Goal: Information Seeking & Learning: Learn about a topic

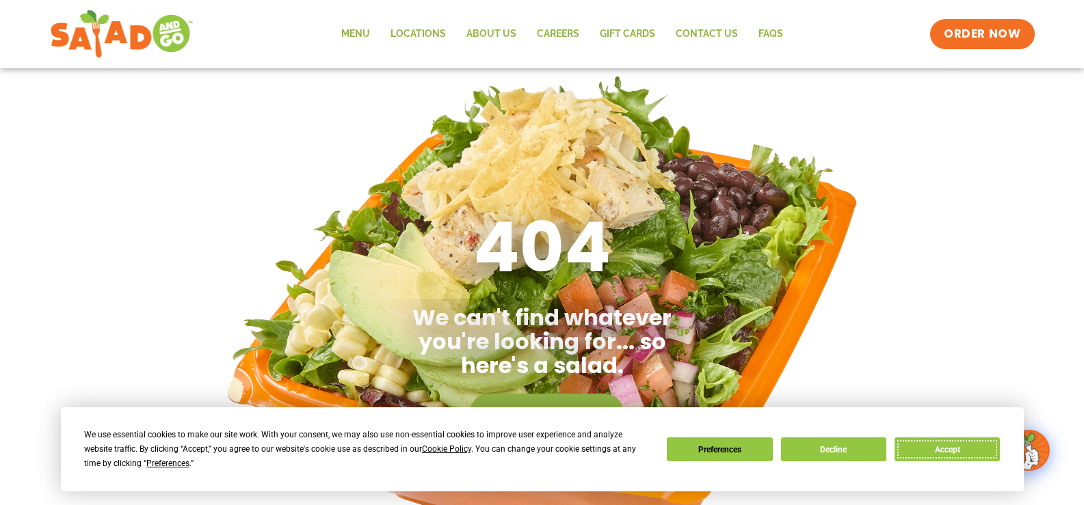
click at [930, 447] on button "Accept" at bounding box center [947, 450] width 105 height 24
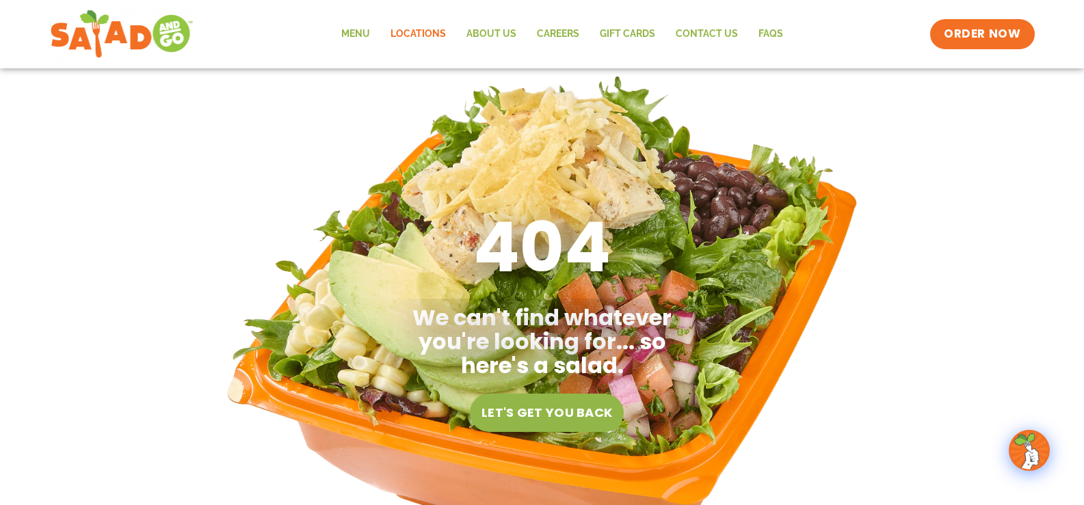
click at [412, 31] on link "Locations" at bounding box center [418, 33] width 76 height 31
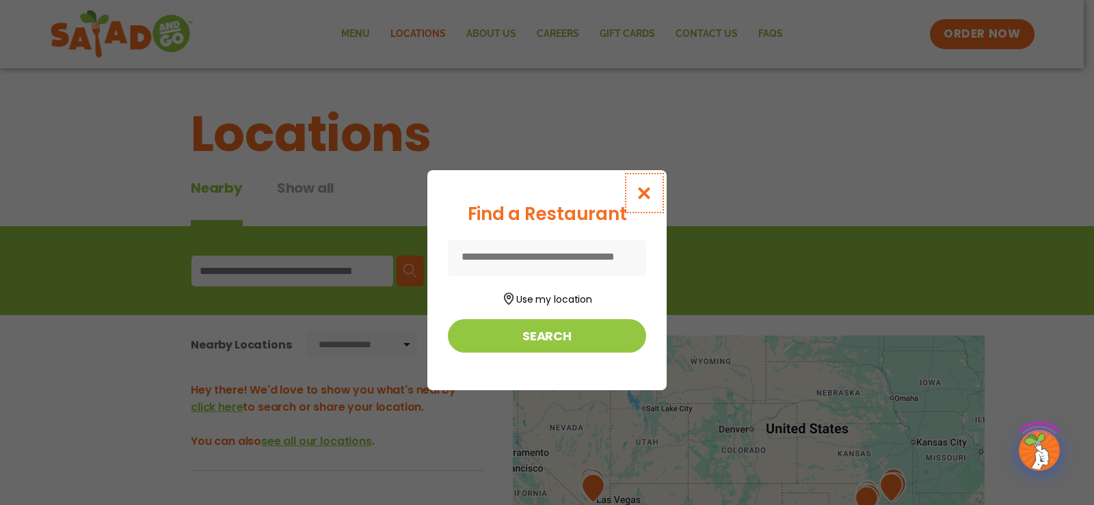
click at [645, 191] on icon "Close modal" at bounding box center [644, 193] width 17 height 14
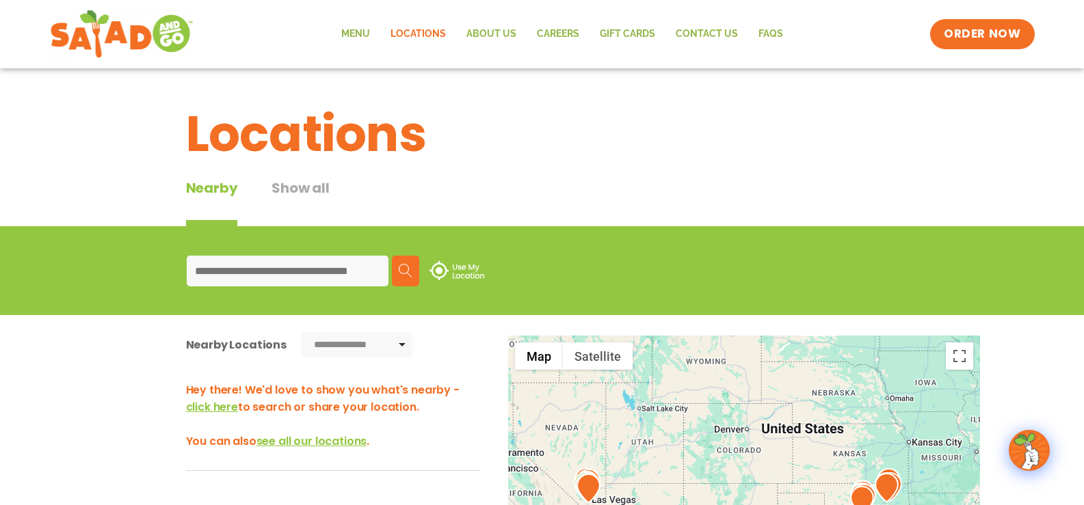
click at [252, 274] on input at bounding box center [288, 271] width 202 height 31
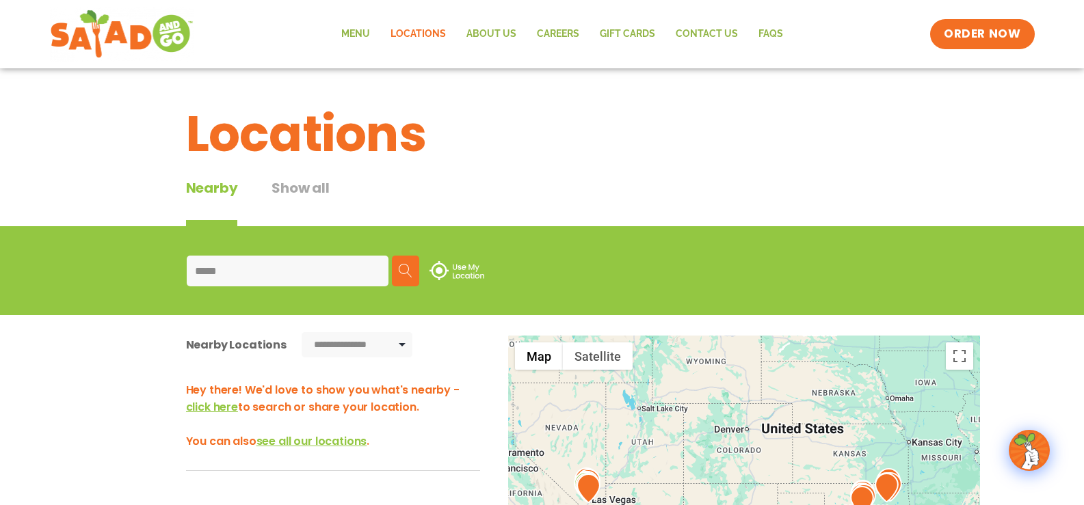
click at [243, 269] on input "*****" at bounding box center [288, 271] width 202 height 31
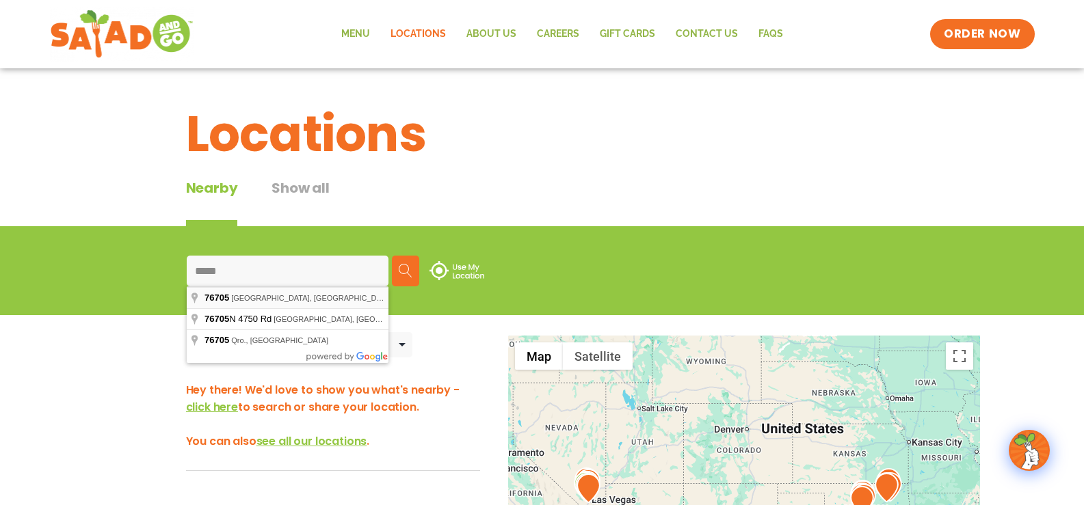
type input "**********"
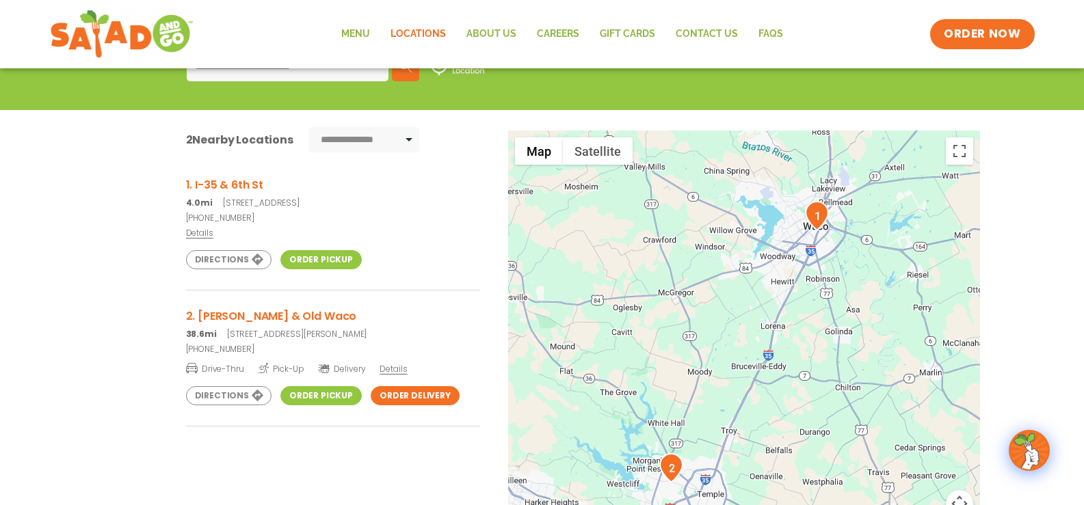
click at [122, 314] on div "← Move left → Move right ↑ Move up ↓ Move down + Zoom in - Zoom out Home Jump l…" at bounding box center [542, 384] width 916 height 506
click at [814, 217] on img "1" at bounding box center [817, 215] width 24 height 29
click at [256, 221] on link "(254) 230-0347" at bounding box center [333, 218] width 294 height 12
click at [319, 260] on link "Order Pickup" at bounding box center [320, 259] width 81 height 19
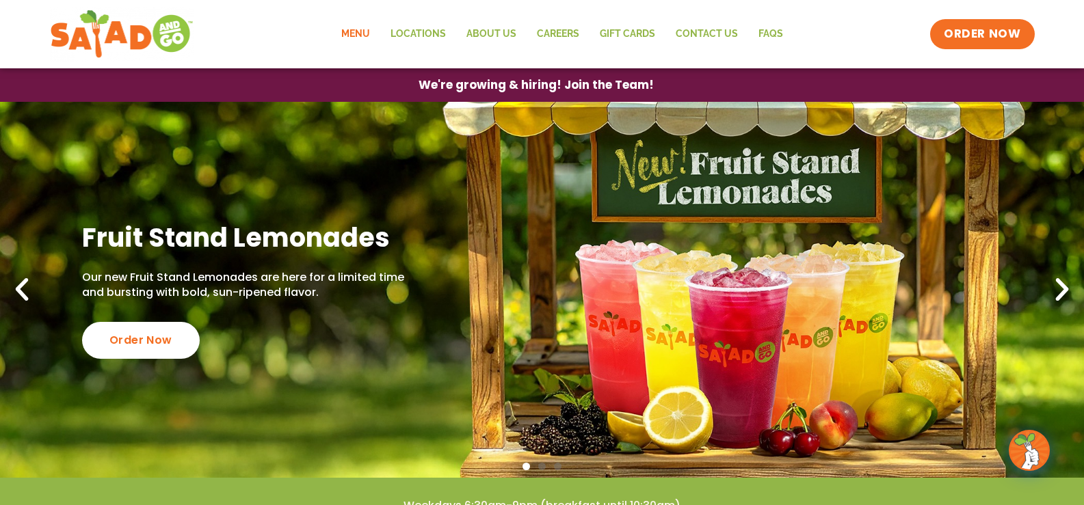
click at [354, 31] on link "Menu" at bounding box center [355, 33] width 49 height 31
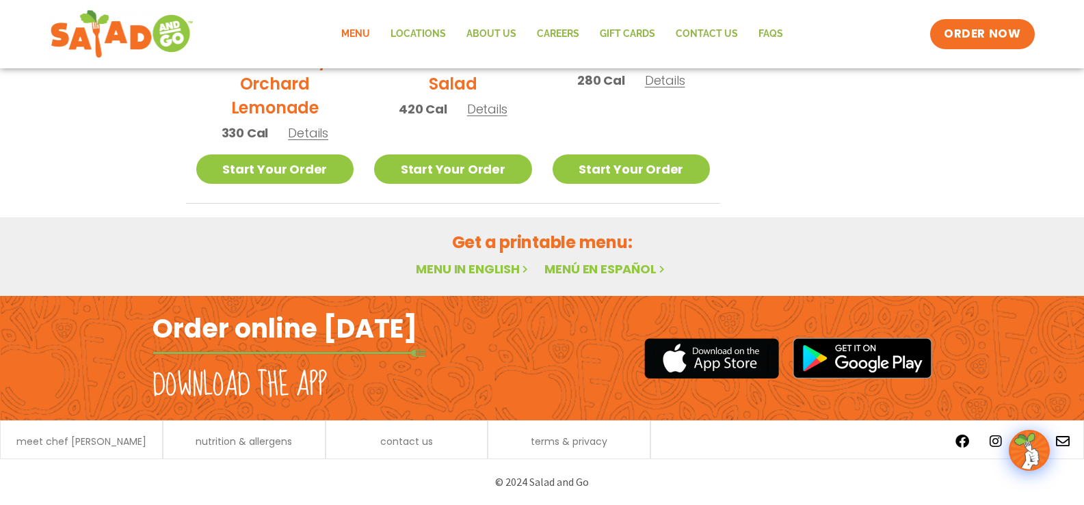
scroll to position [509, 0]
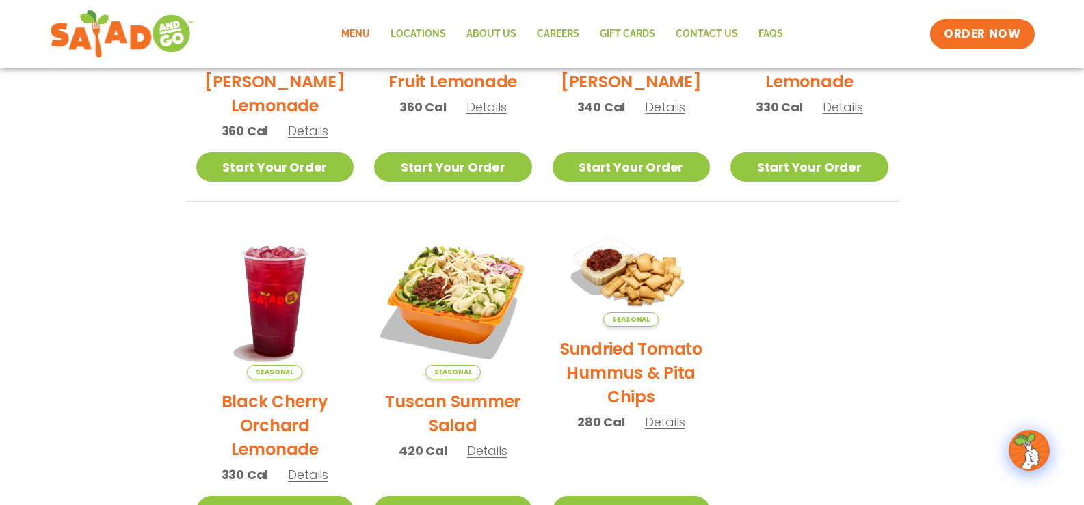
click at [354, 24] on link "Menu" at bounding box center [355, 33] width 49 height 31
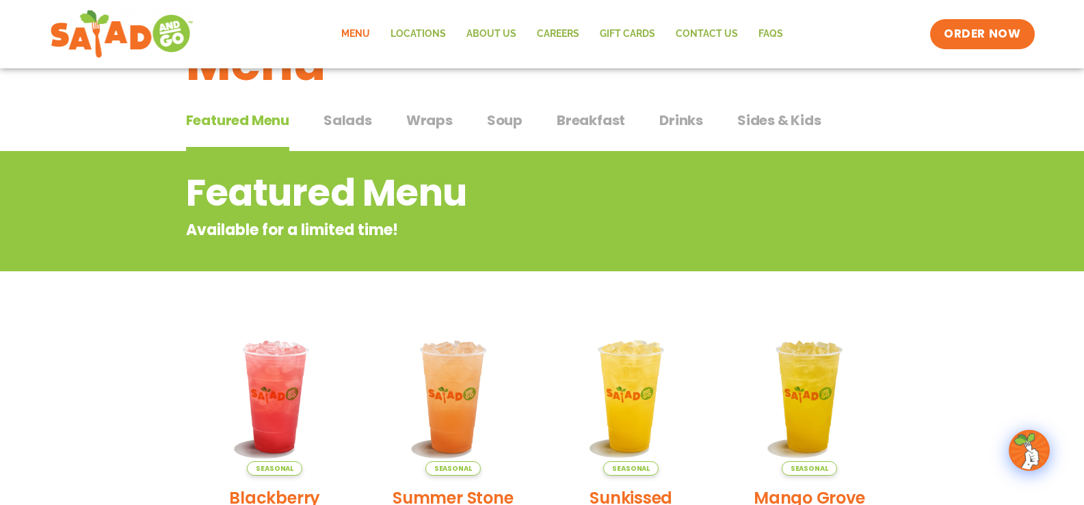
click at [420, 122] on span "Wraps" at bounding box center [429, 120] width 47 height 21
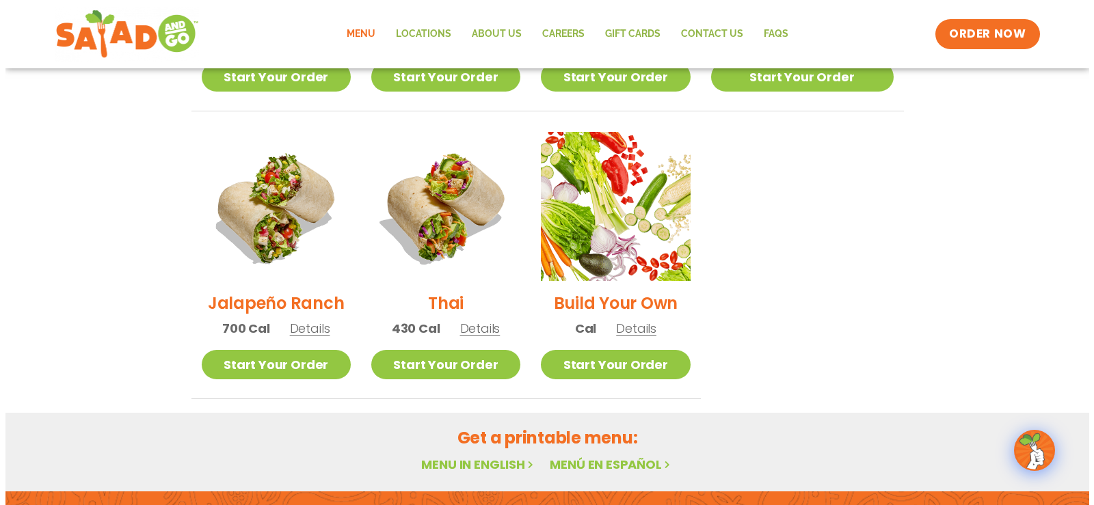
scroll to position [958, 0]
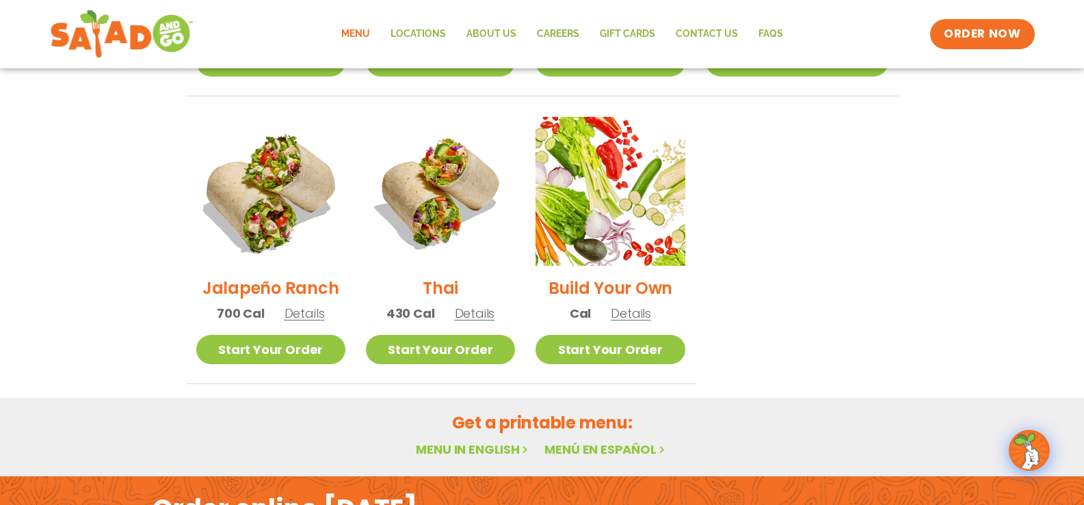
click at [290, 166] on img at bounding box center [270, 191] width 175 height 175
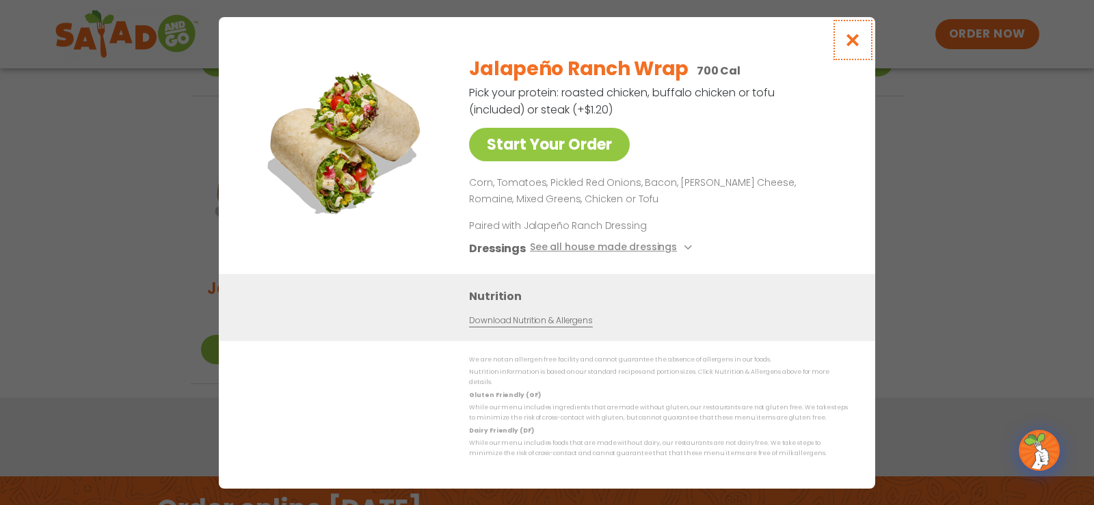
click at [853, 40] on icon "Close modal" at bounding box center [853, 40] width 17 height 14
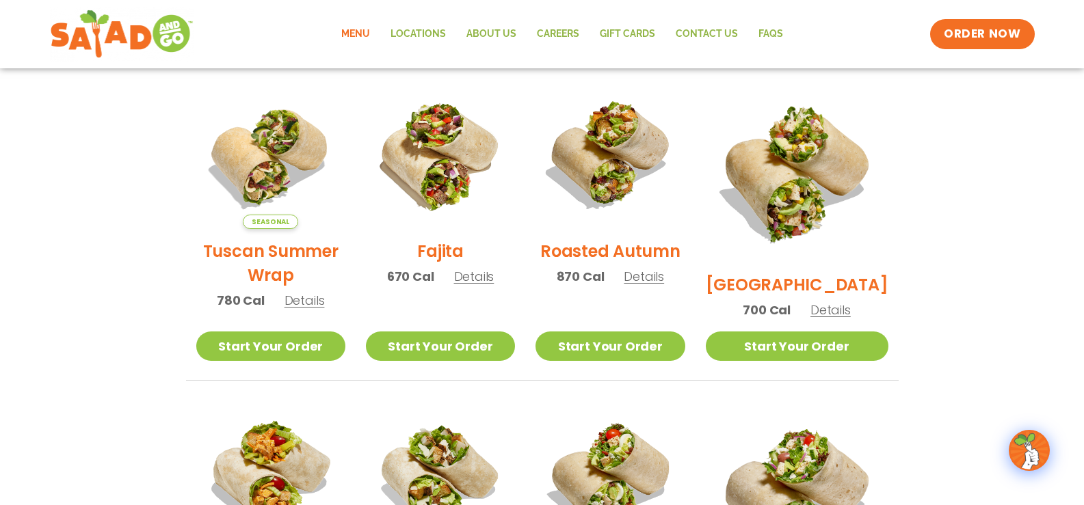
scroll to position [341, 0]
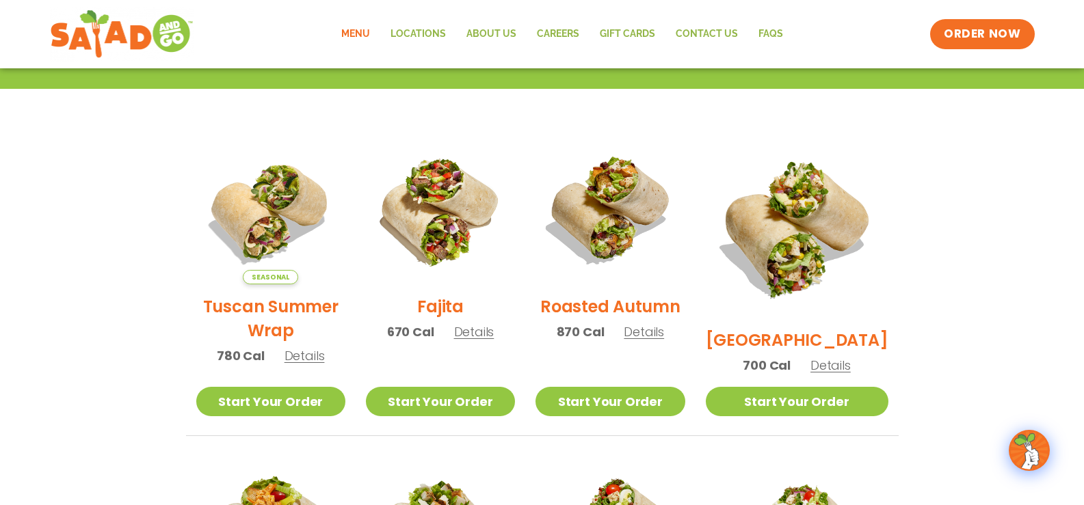
scroll to position [272, 0]
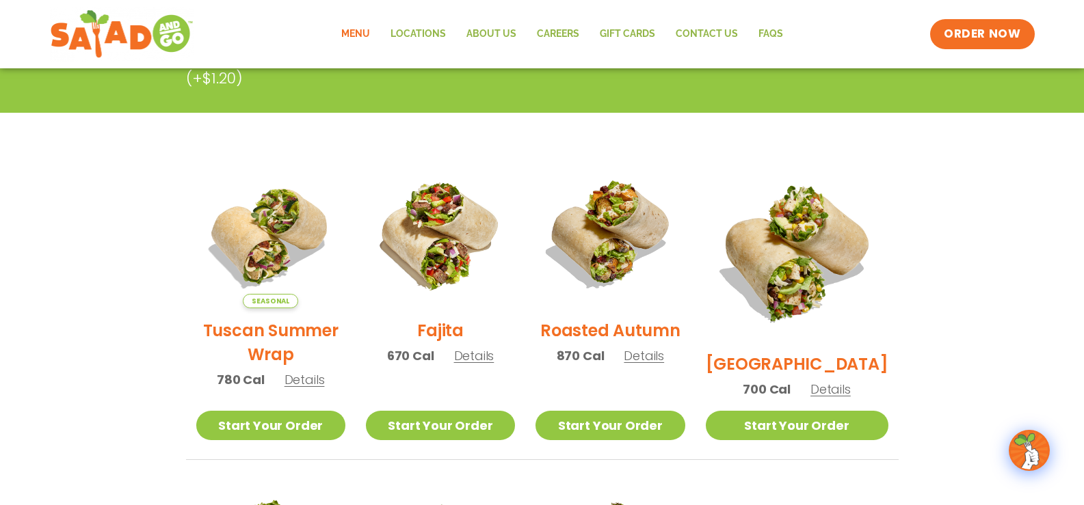
click at [931, 318] on section "Wraps Any salad can be a wrap, it’s menu magic. Pick your protein: roasted chic…" at bounding box center [542, 508] width 1084 height 1122
click at [148, 242] on section "Wraps Any salad can be a wrap, it’s menu magic. Pick your protein: roasted chic…" at bounding box center [542, 508] width 1084 height 1122
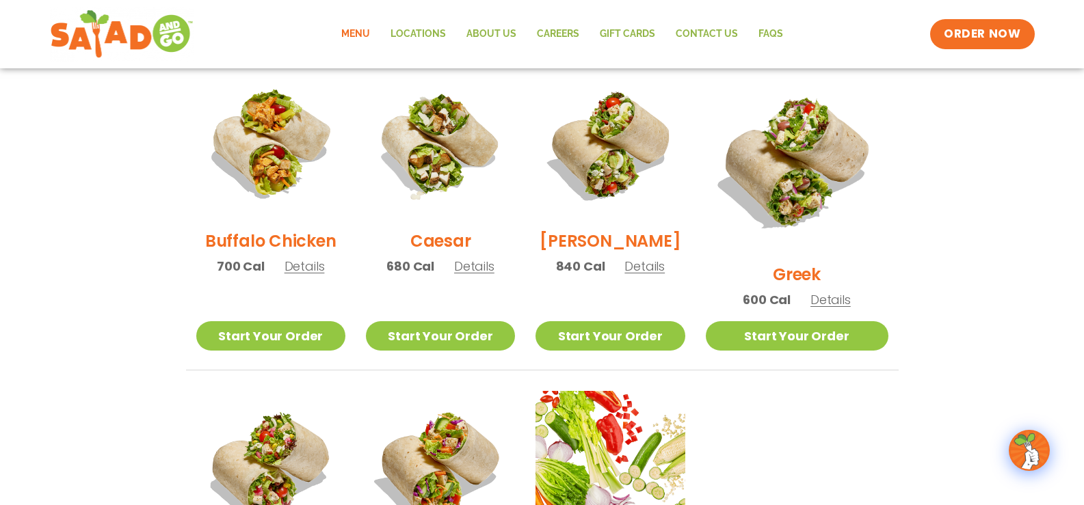
scroll to position [683, 0]
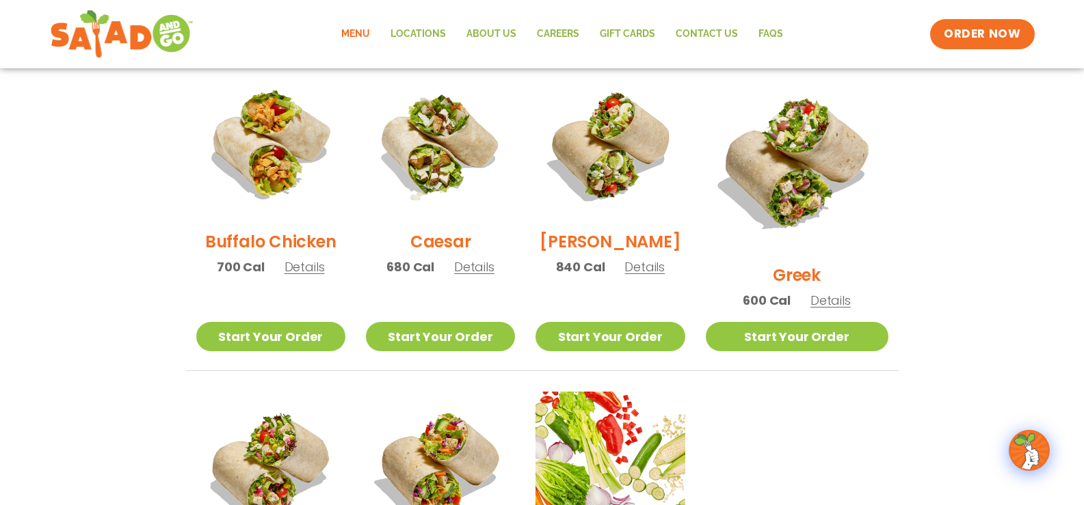
click at [363, 28] on link "Menu" at bounding box center [355, 33] width 49 height 31
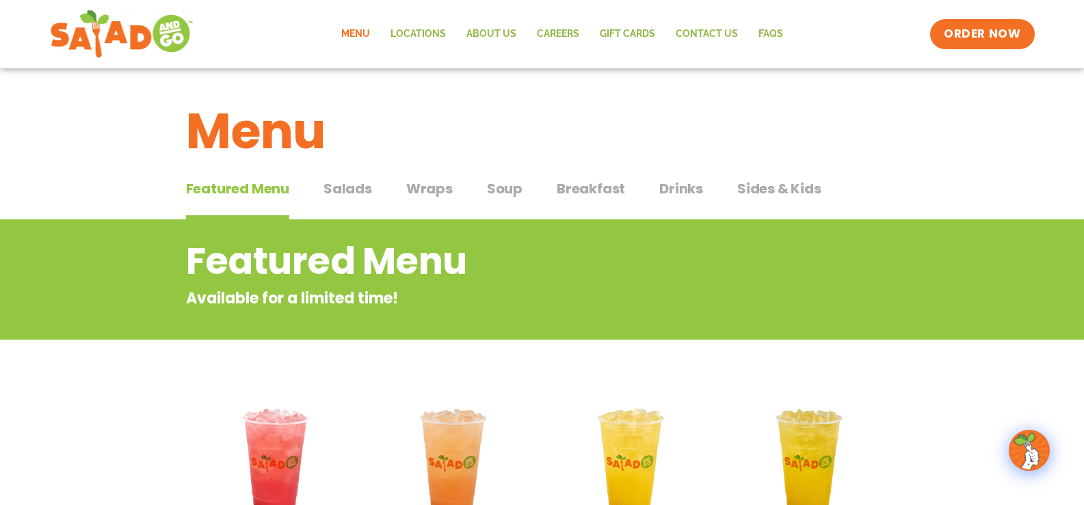
click at [411, 186] on span "Wraps" at bounding box center [429, 189] width 47 height 21
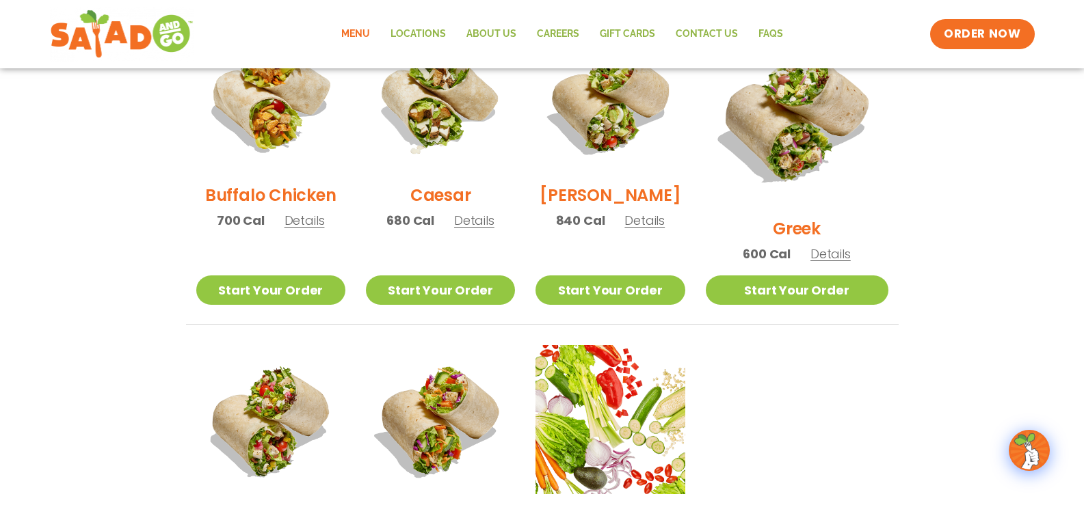
scroll to position [752, 0]
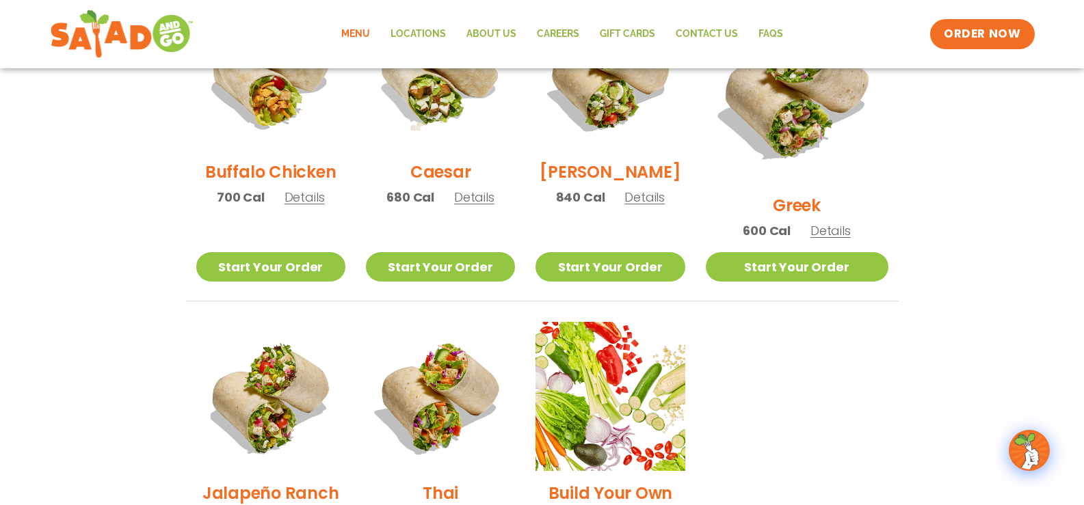
click at [174, 200] on div "Seasonal Tuscan Summer Wrap 780 Cal Details Start Your Order Seasonal Start You…" at bounding box center [543, 134] width 746 height 910
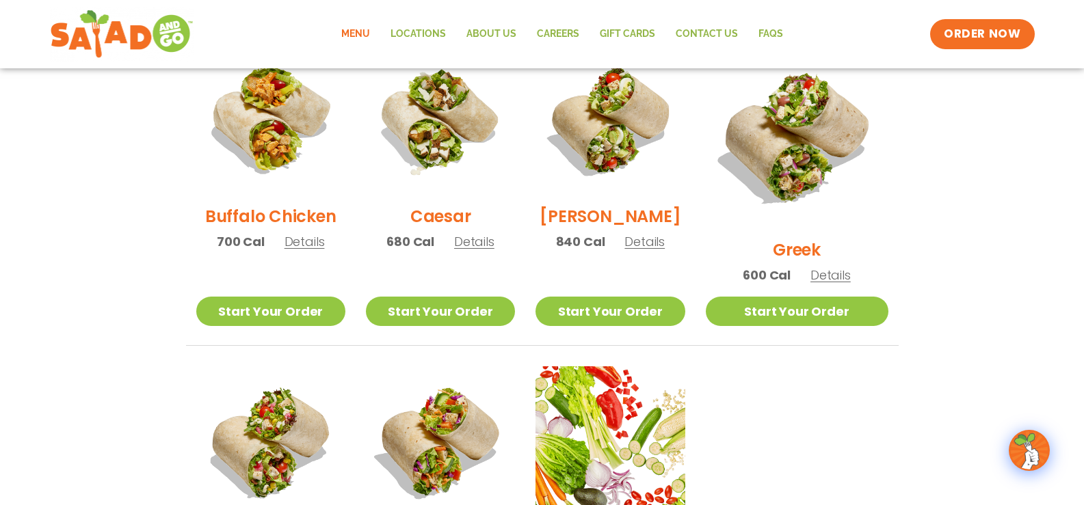
scroll to position [684, 0]
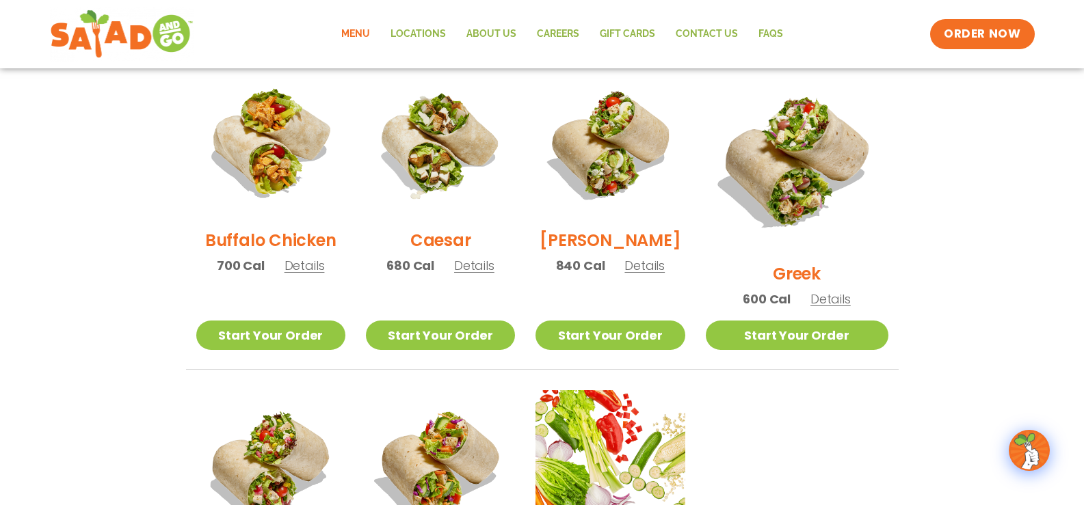
click at [307, 274] on span "Details" at bounding box center [305, 265] width 40 height 17
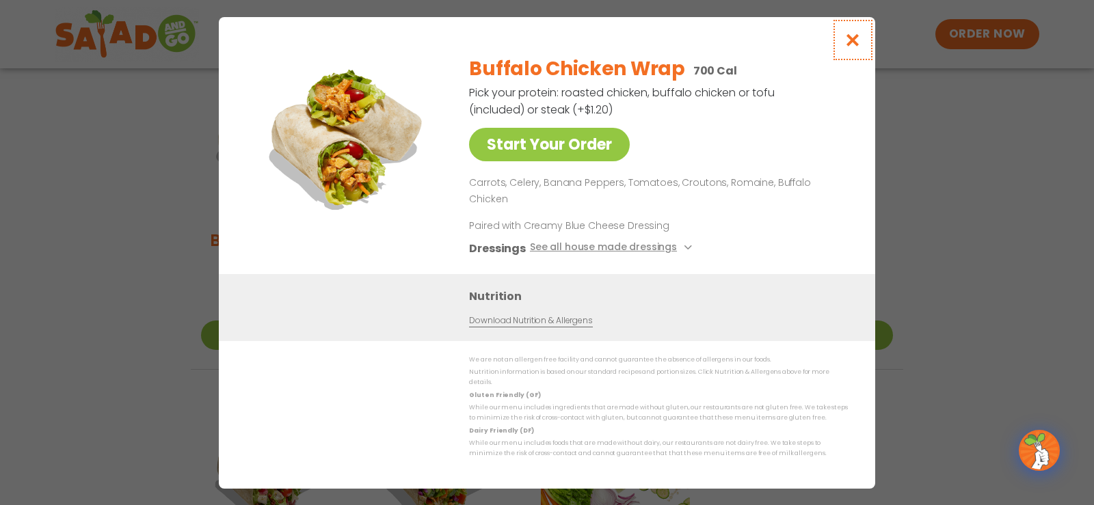
click at [852, 47] on icon "Close modal" at bounding box center [853, 40] width 17 height 14
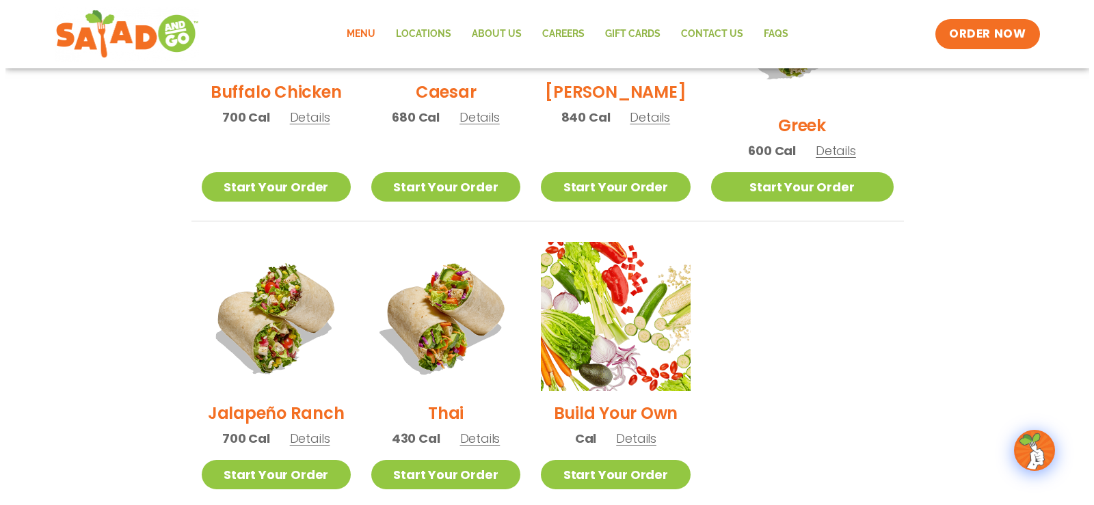
scroll to position [889, 0]
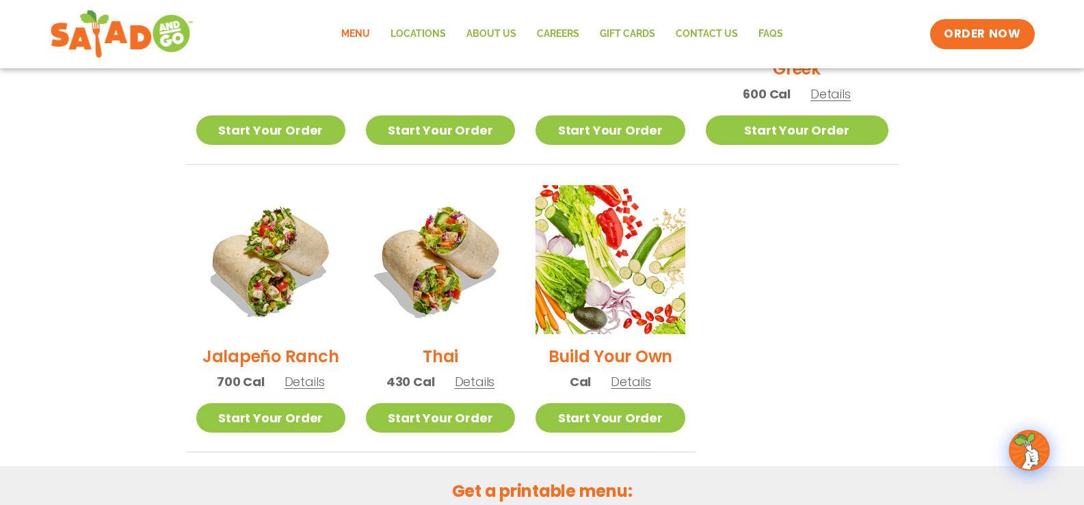
click at [315, 373] on span "Details" at bounding box center [305, 381] width 40 height 17
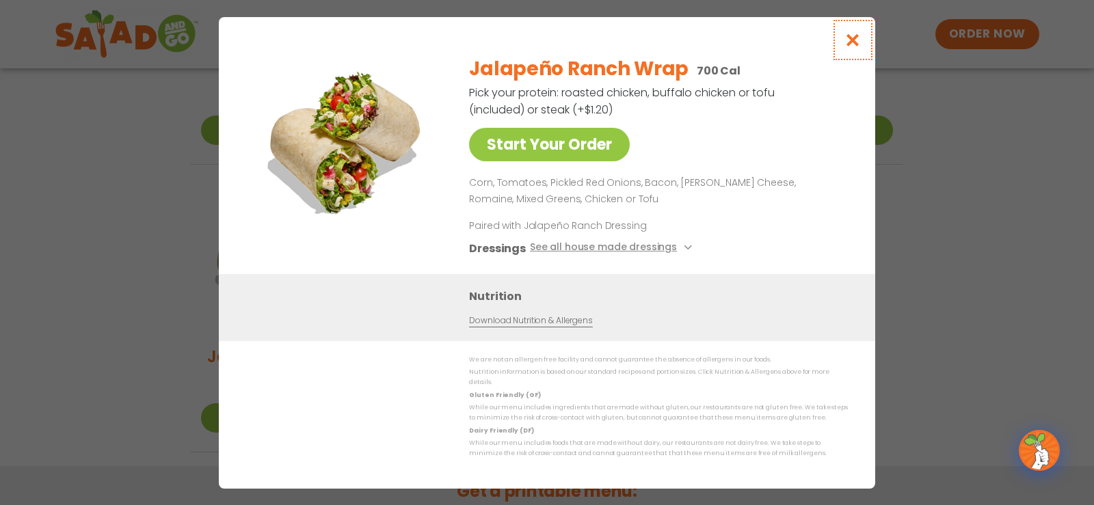
click at [852, 40] on icon "Close modal" at bounding box center [853, 40] width 17 height 14
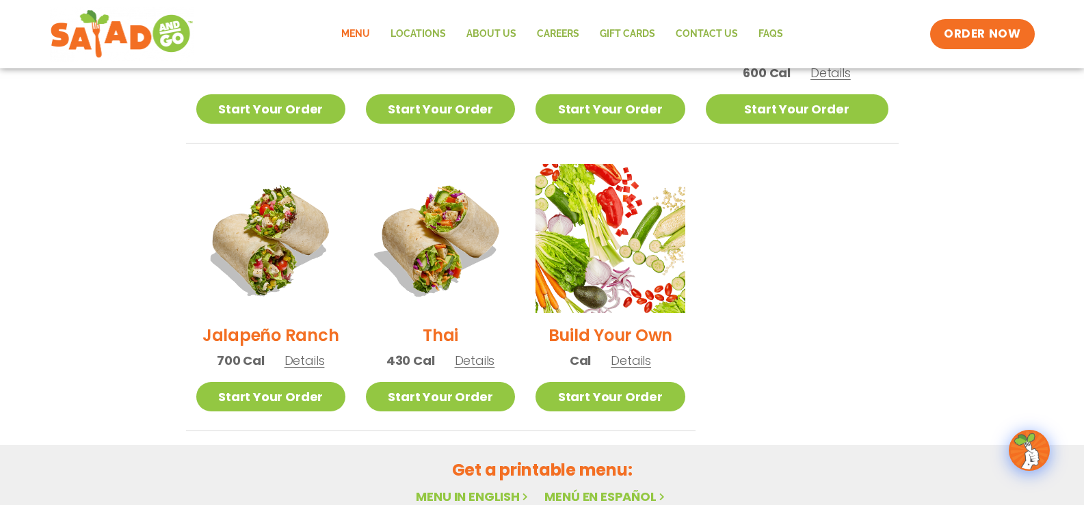
scroll to position [956, 0]
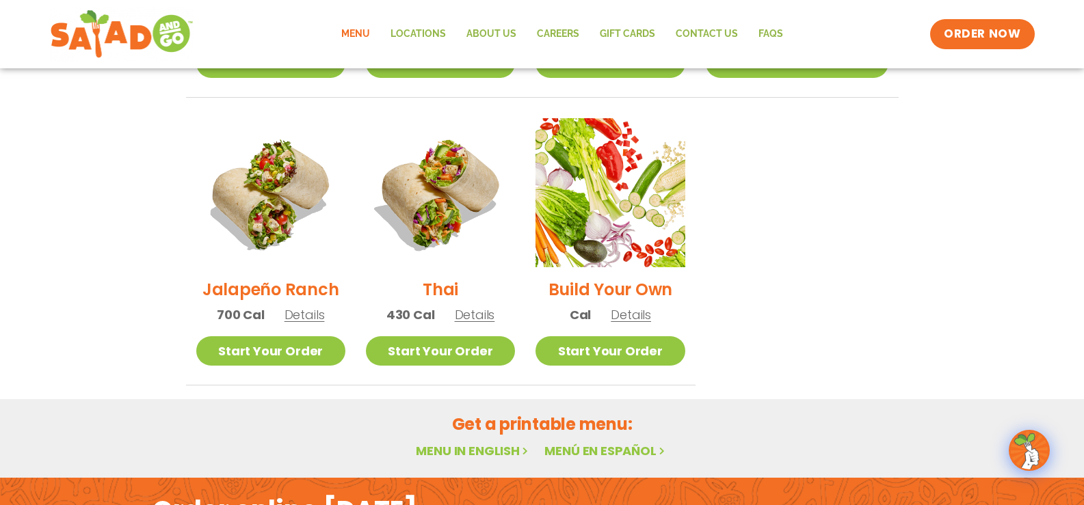
click at [648, 306] on span "Details" at bounding box center [631, 314] width 40 height 17
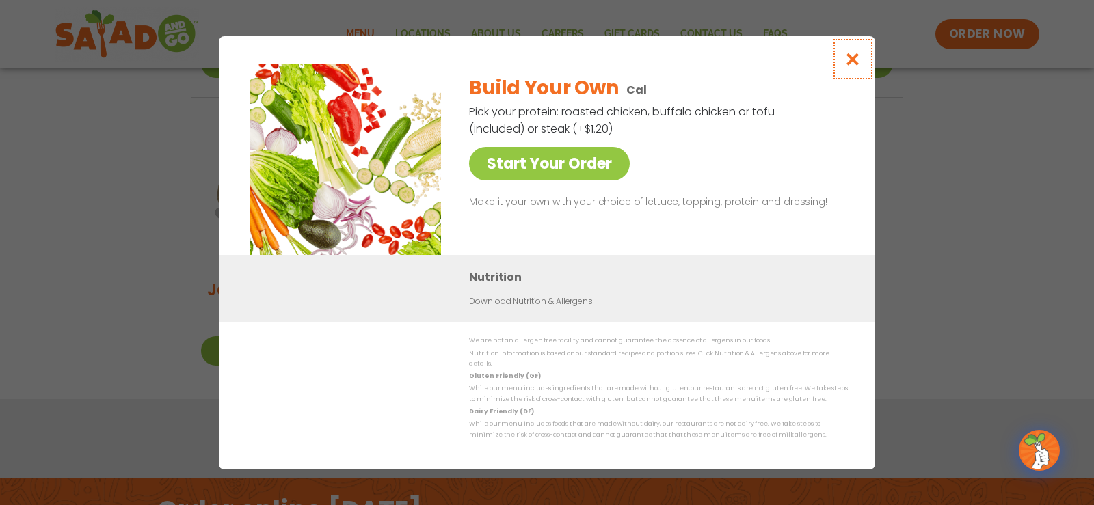
click at [852, 66] on icon "Close modal" at bounding box center [853, 59] width 17 height 14
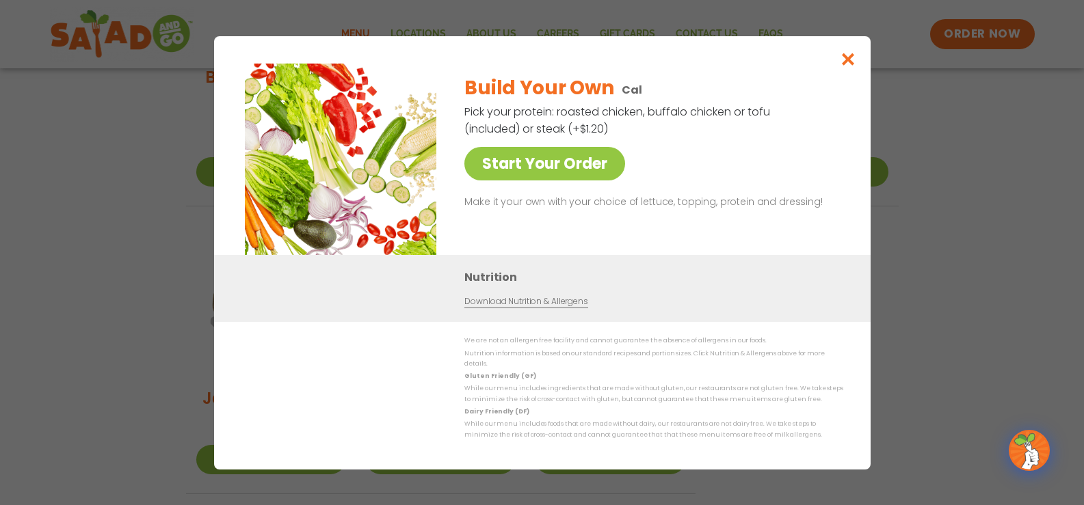
scroll to position [819, 0]
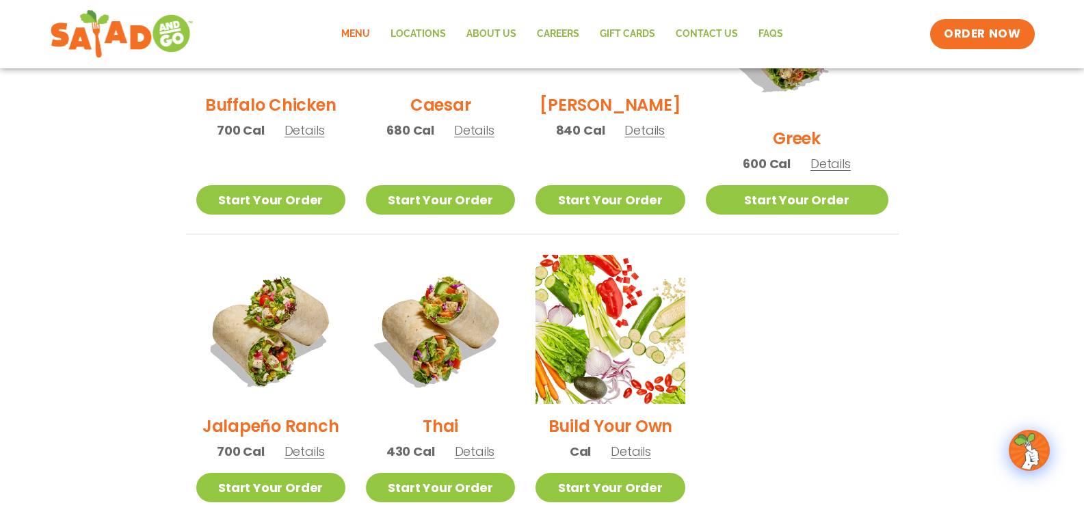
click at [645, 443] on span "Details" at bounding box center [631, 451] width 40 height 17
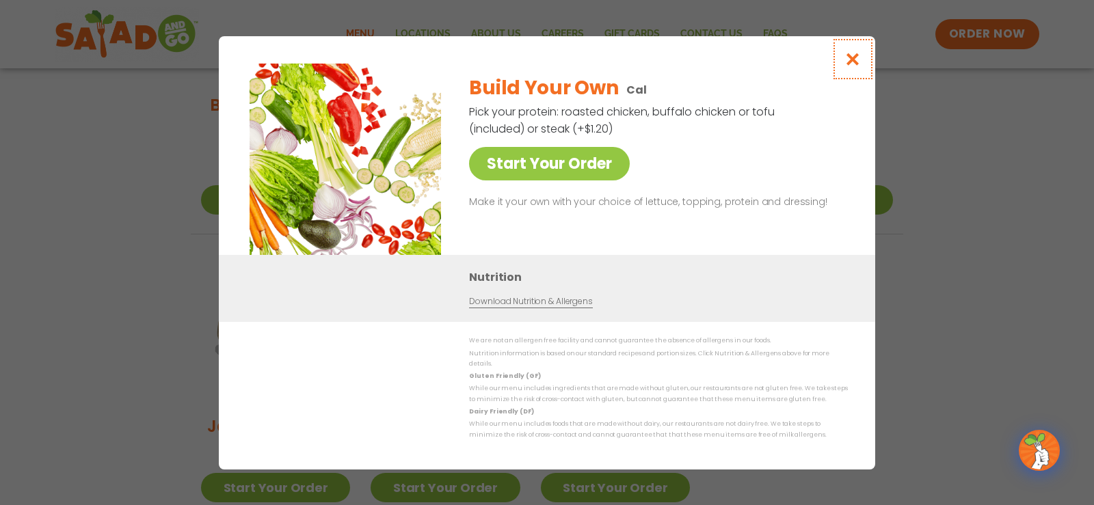
click at [857, 55] on icon "Close modal" at bounding box center [853, 59] width 17 height 14
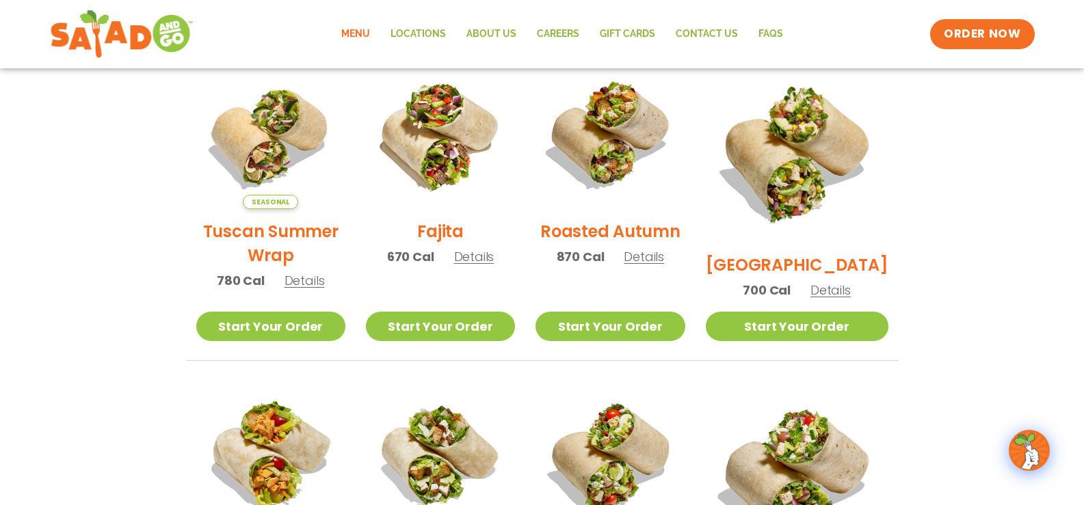
scroll to position [341, 0]
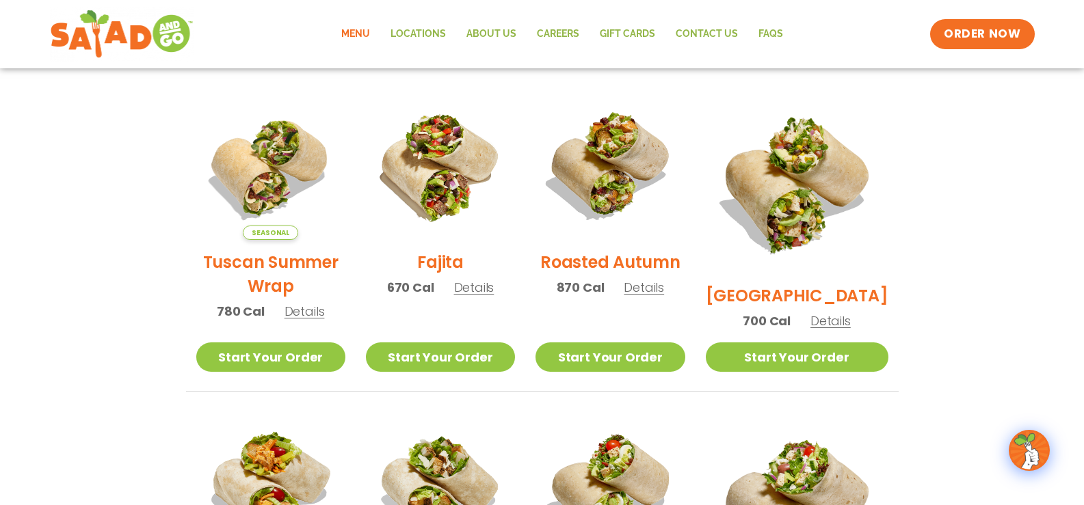
click at [316, 319] on span "Details" at bounding box center [305, 311] width 40 height 17
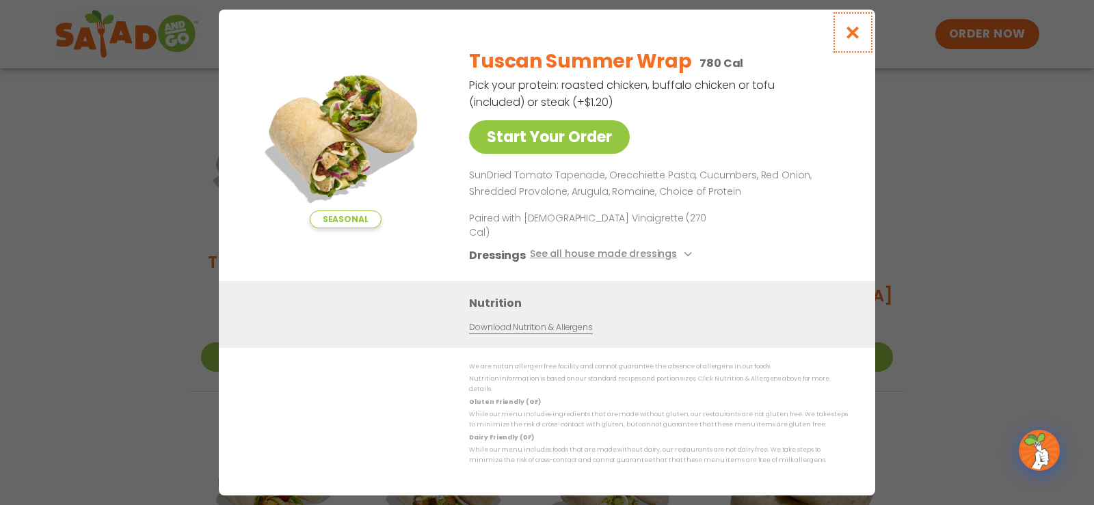
click at [853, 32] on button "Close modal" at bounding box center [853, 33] width 44 height 46
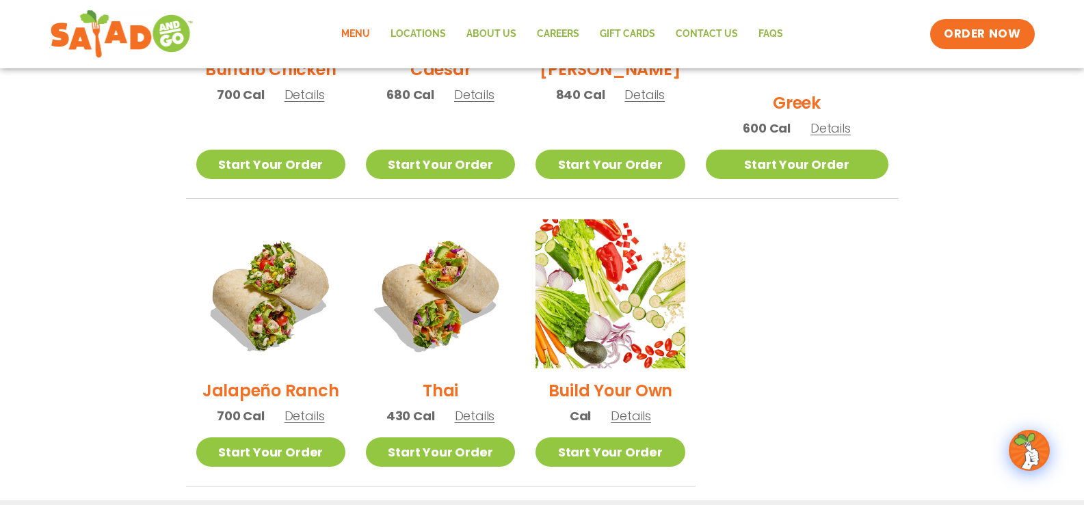
scroll to position [888, 0]
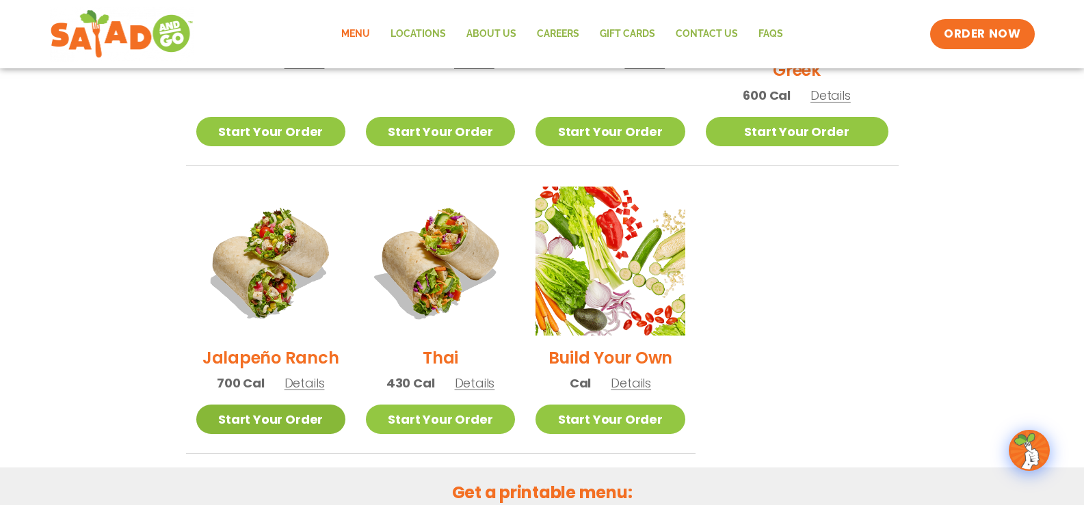
click at [293, 408] on link "Start Your Order" at bounding box center [270, 419] width 149 height 29
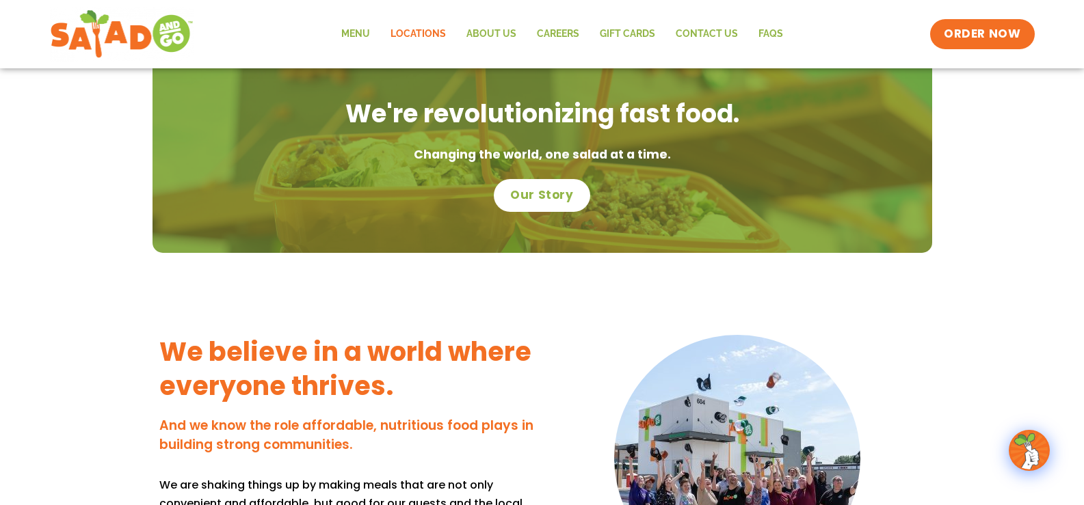
scroll to position [900, 0]
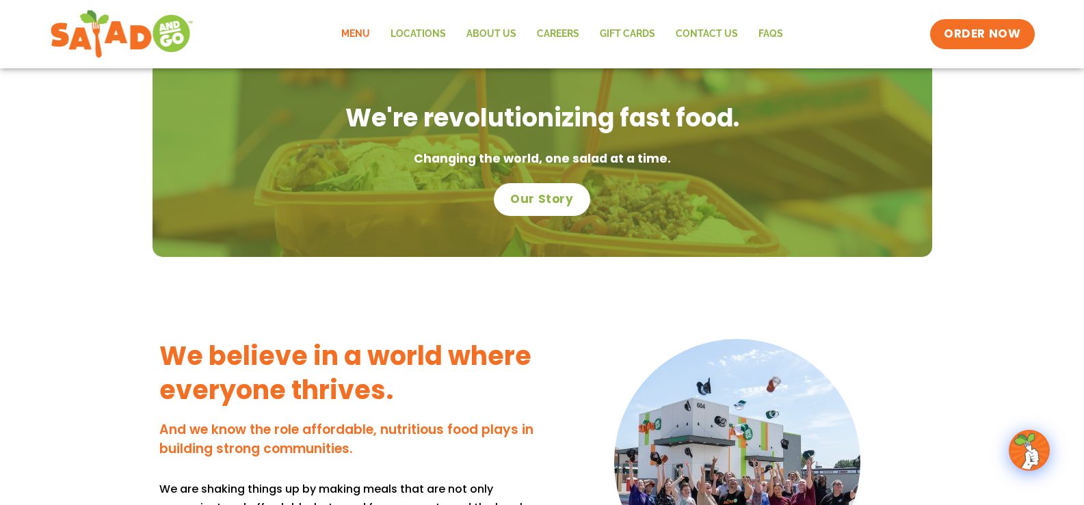
click at [369, 31] on link "Menu" at bounding box center [355, 33] width 49 height 31
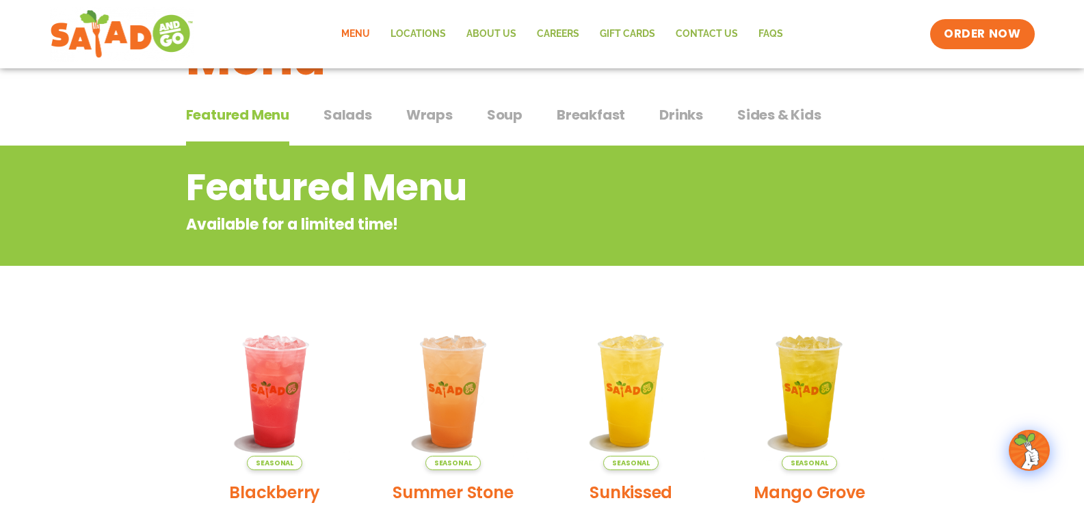
scroll to position [68, 0]
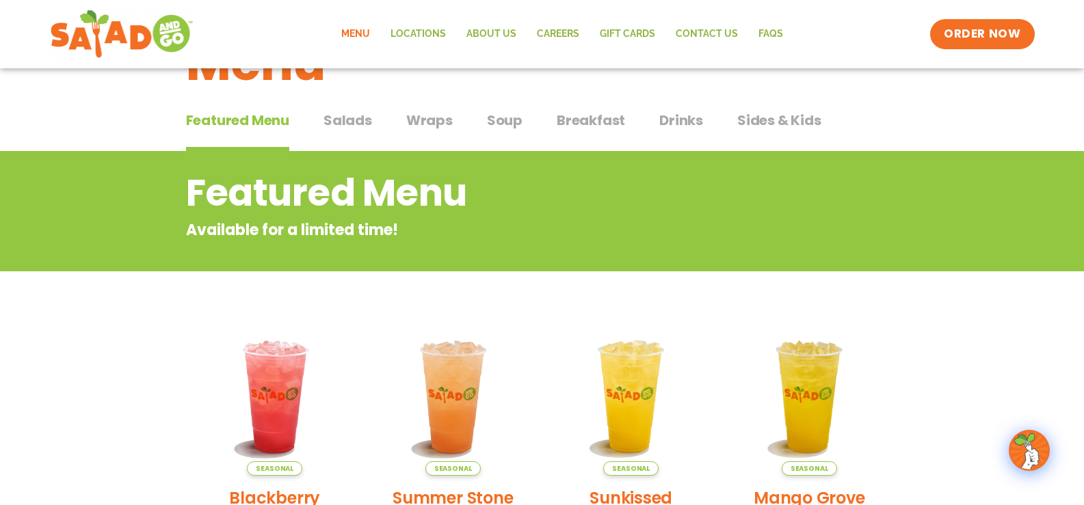
click at [778, 118] on span "Sides & Kids" at bounding box center [779, 120] width 84 height 21
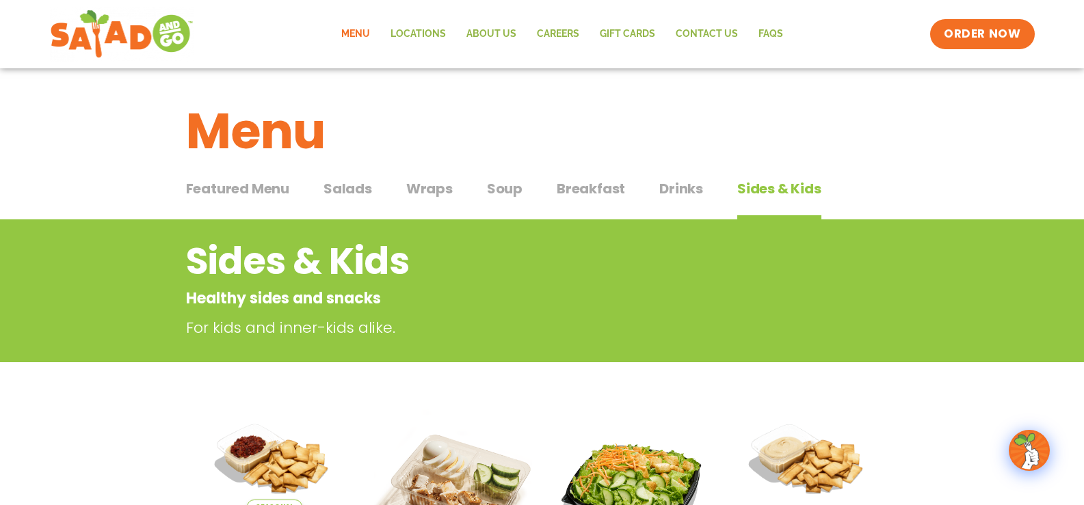
click at [351, 189] on span "Salads" at bounding box center [348, 189] width 49 height 21
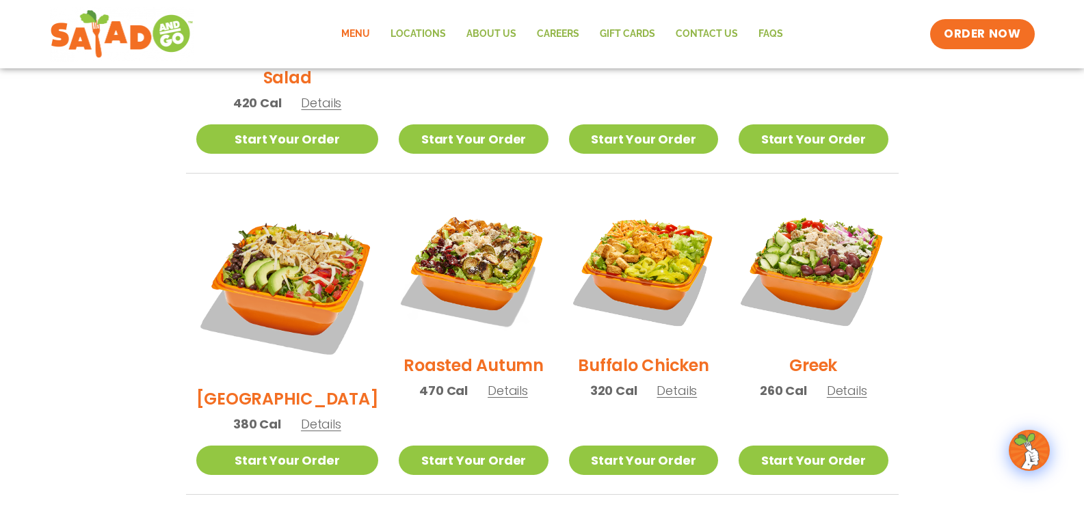
scroll to position [752, 0]
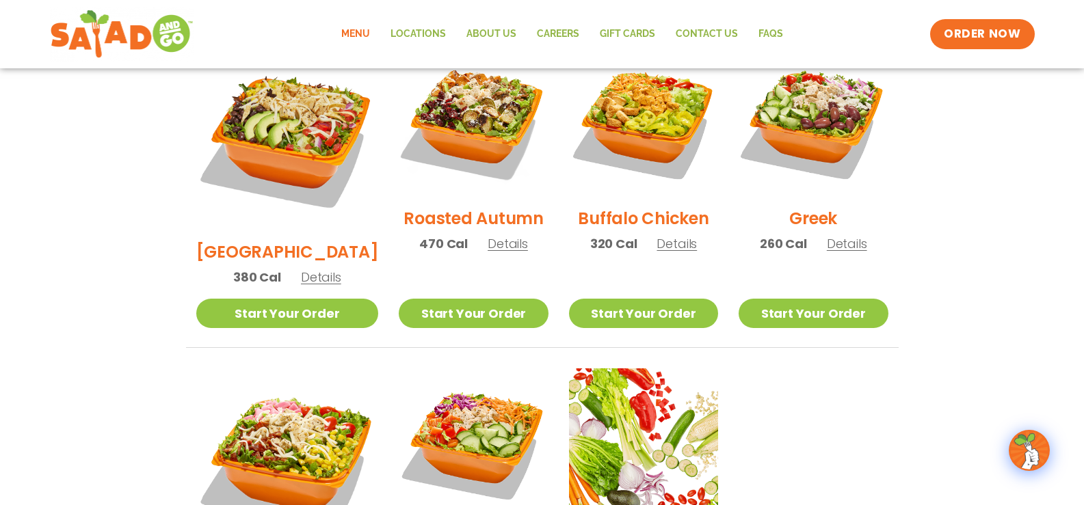
click at [124, 215] on section "Salads Our house-made dressings make our huge portions even more delicious. Goo…" at bounding box center [542, 68] width 1084 height 1202
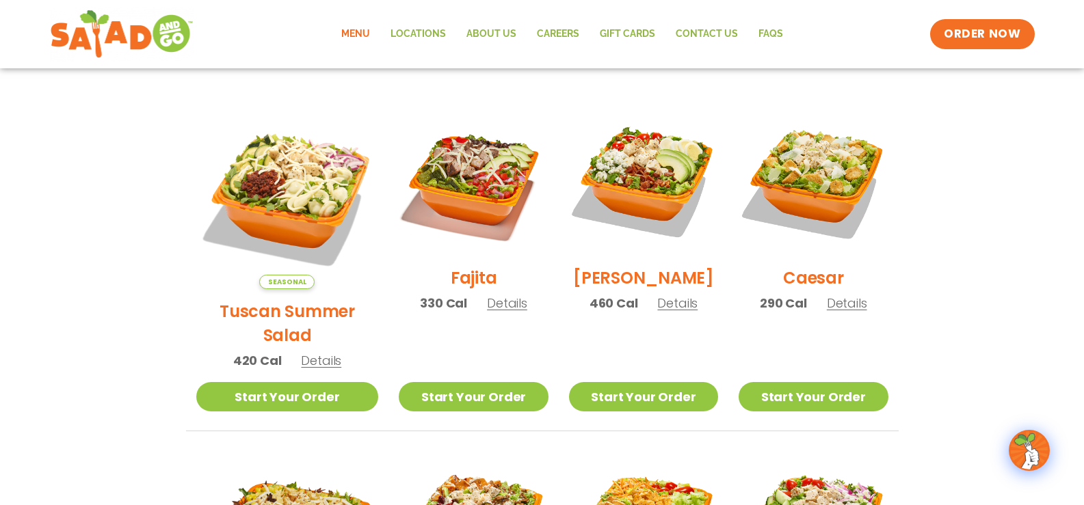
scroll to position [342, 0]
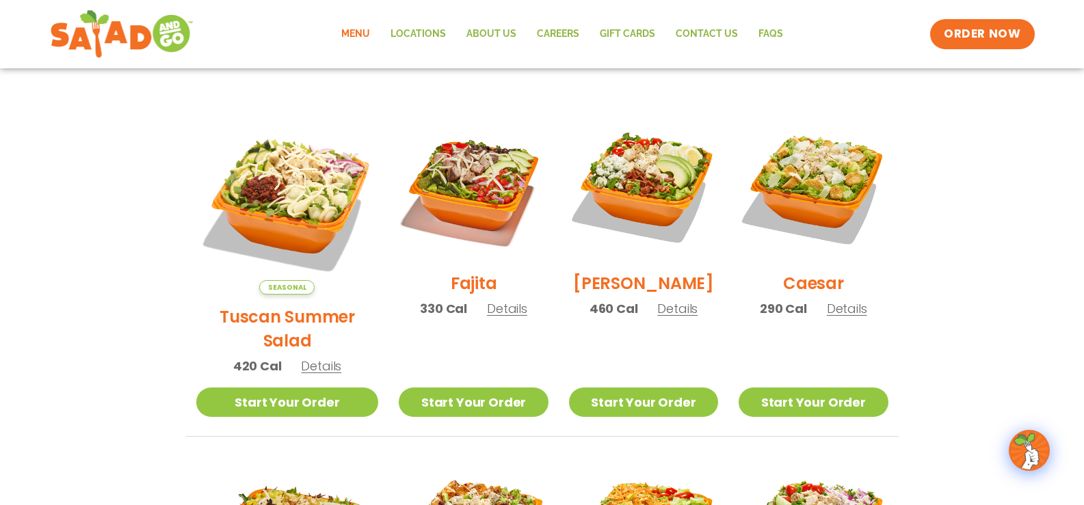
click at [660, 317] on span "Details" at bounding box center [677, 308] width 40 height 17
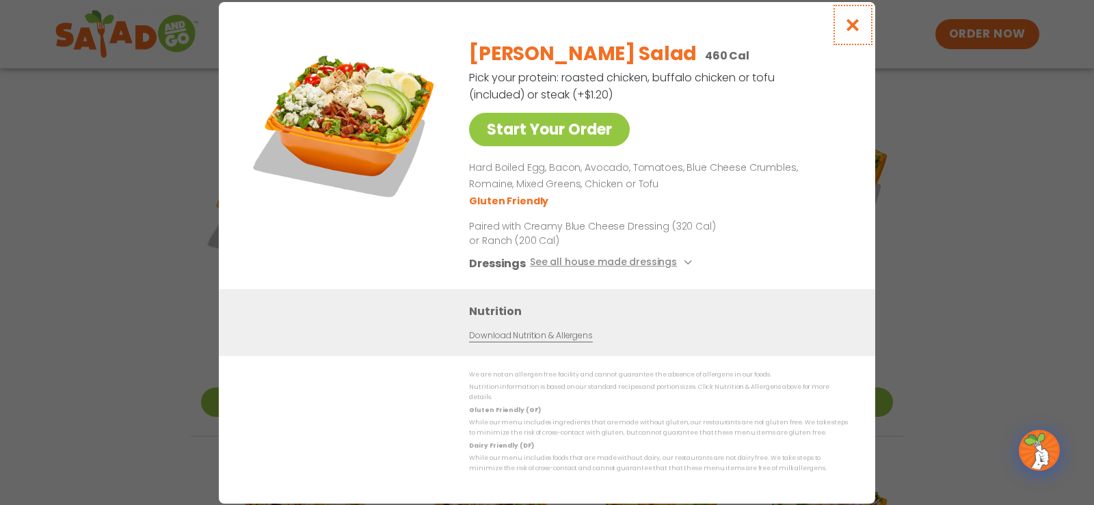
click at [862, 30] on button "Close modal" at bounding box center [853, 25] width 44 height 46
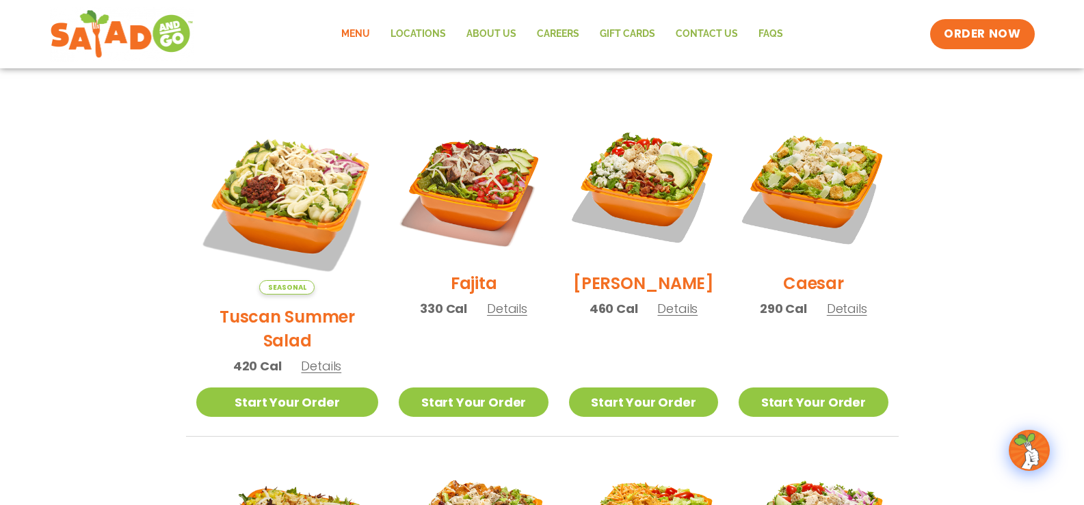
click at [348, 25] on link "Menu" at bounding box center [355, 33] width 49 height 31
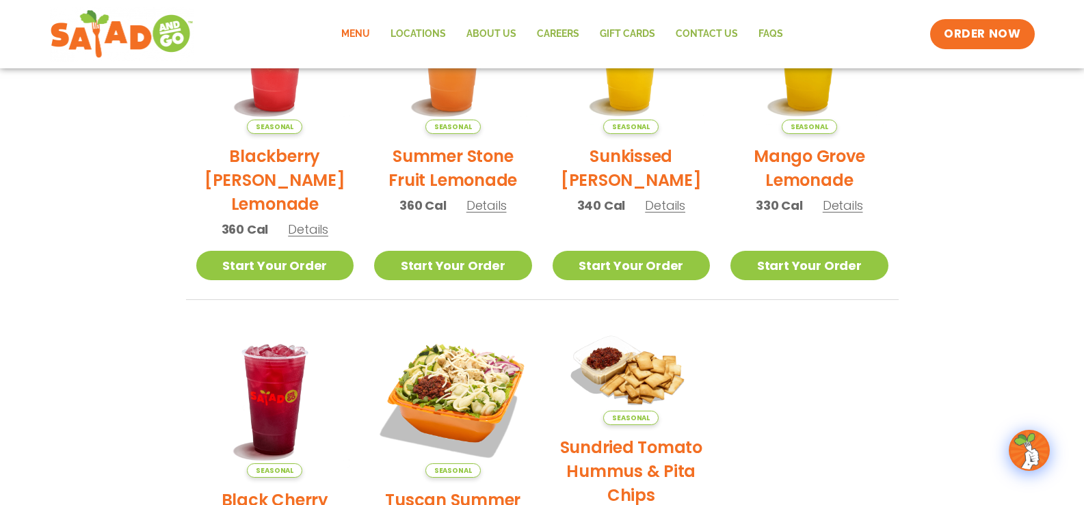
click at [150, 274] on section "Featured Menu Available for a limited time! Seasonal Blackberry [PERSON_NAME] L…" at bounding box center [542, 226] width 1084 height 835
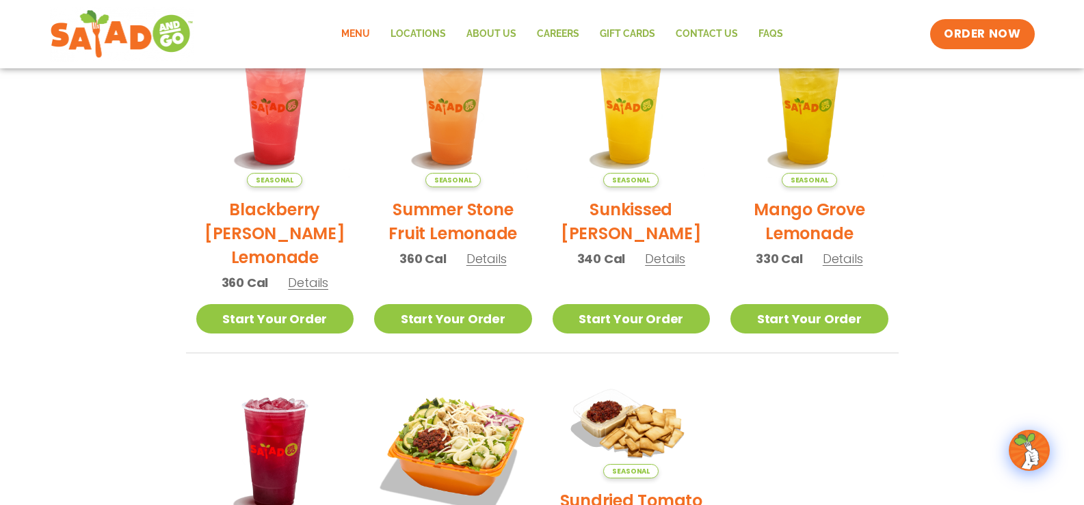
scroll to position [274, 0]
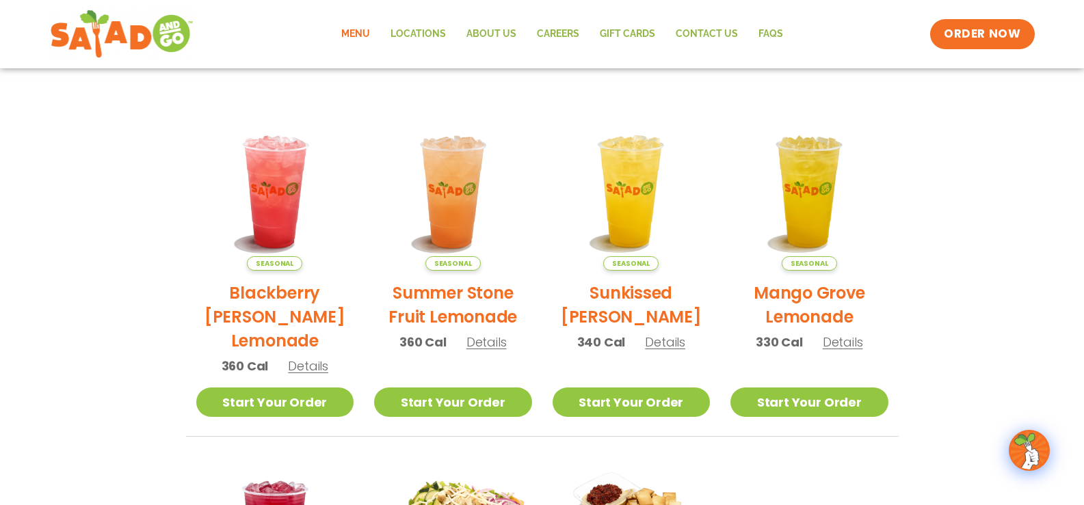
click at [142, 280] on section "Featured Menu Available for a limited time! Seasonal Blackberry [PERSON_NAME] L…" at bounding box center [542, 363] width 1084 height 835
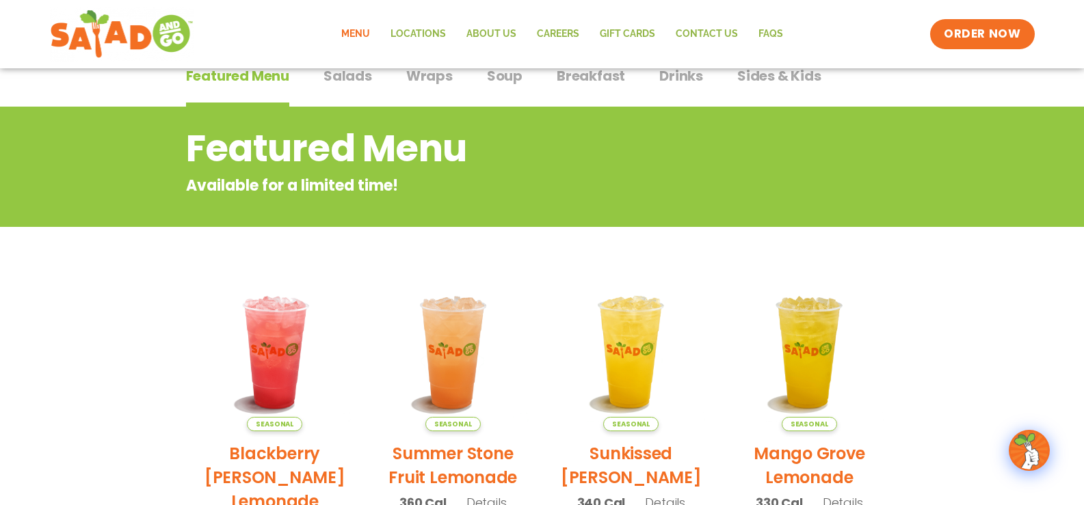
scroll to position [68, 0]
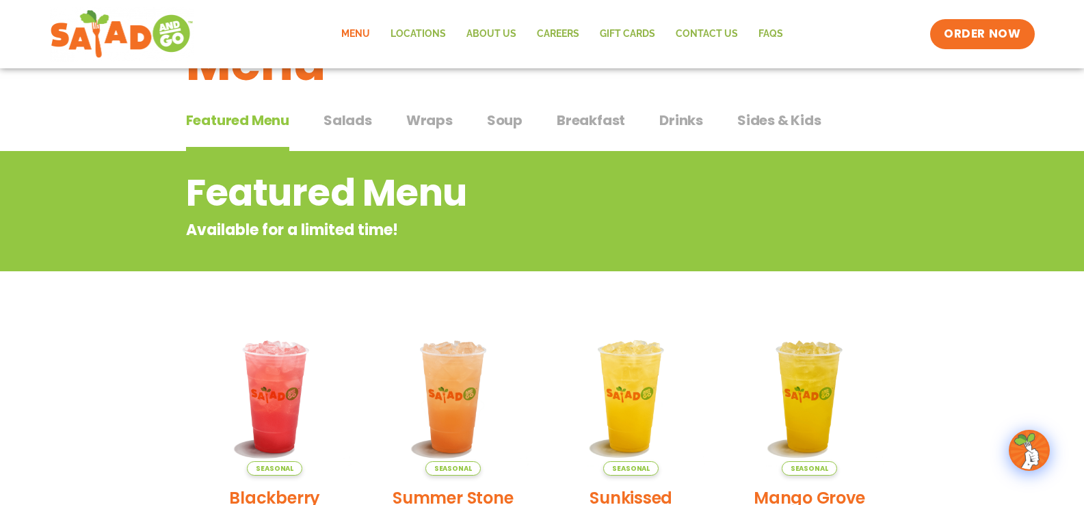
click at [679, 123] on span "Drinks" at bounding box center [681, 120] width 44 height 21
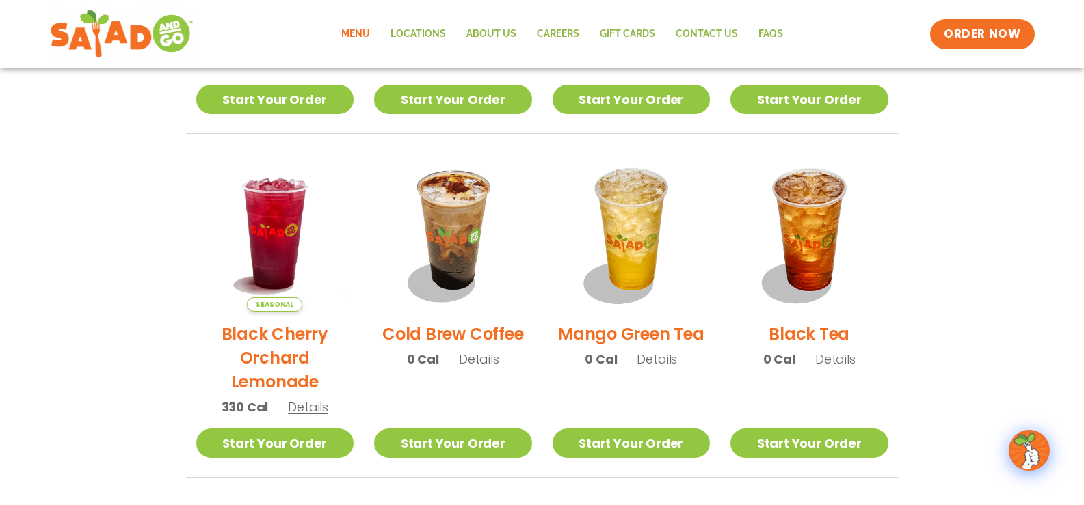
scroll to position [616, 0]
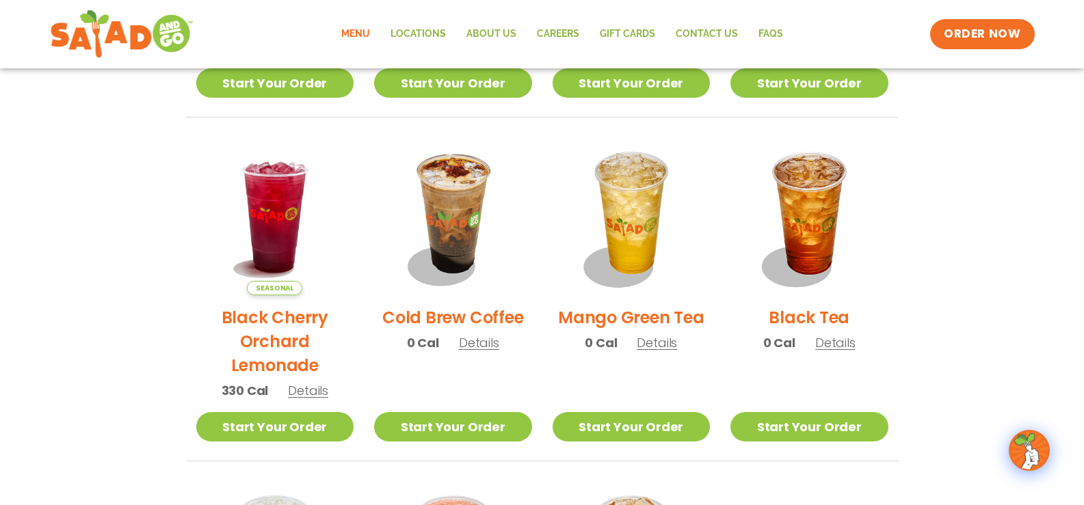
click at [906, 254] on div "Seasonal Blackberry [PERSON_NAME] Lemonade 360 Cal Details Start Your Order Sea…" at bounding box center [543, 287] width 746 height 989
click at [826, 345] on span "Details" at bounding box center [835, 342] width 40 height 17
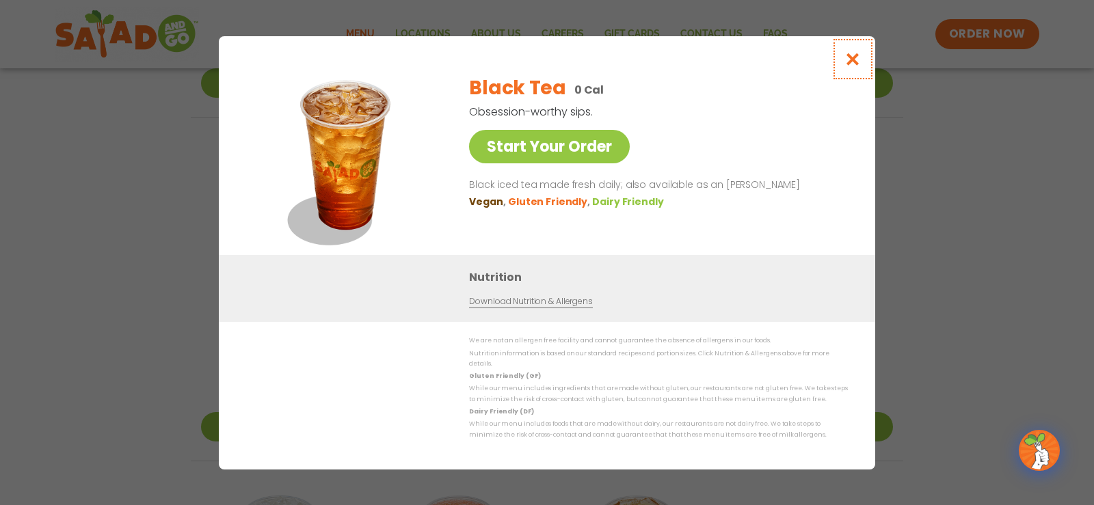
click at [857, 66] on icon "Close modal" at bounding box center [853, 59] width 17 height 14
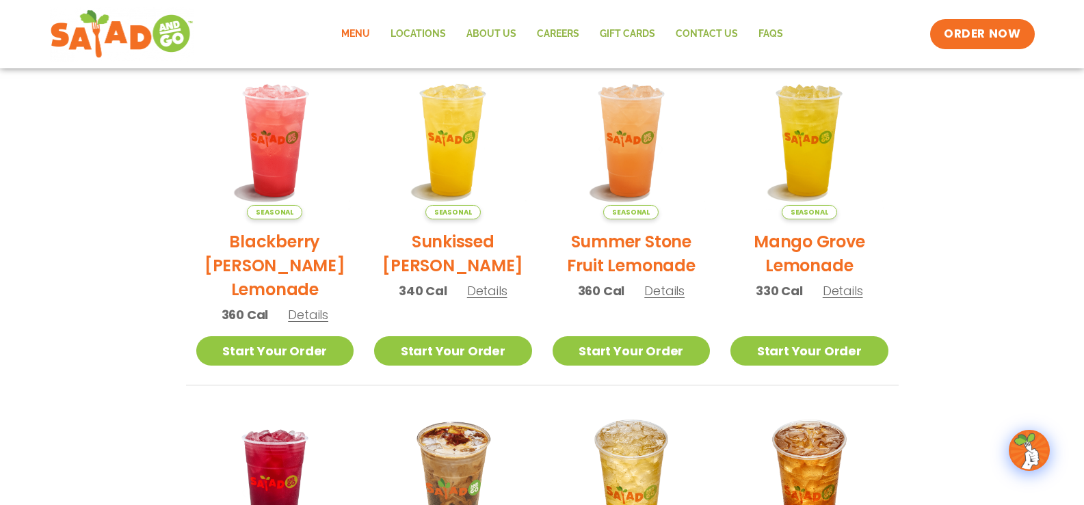
scroll to position [342, 0]
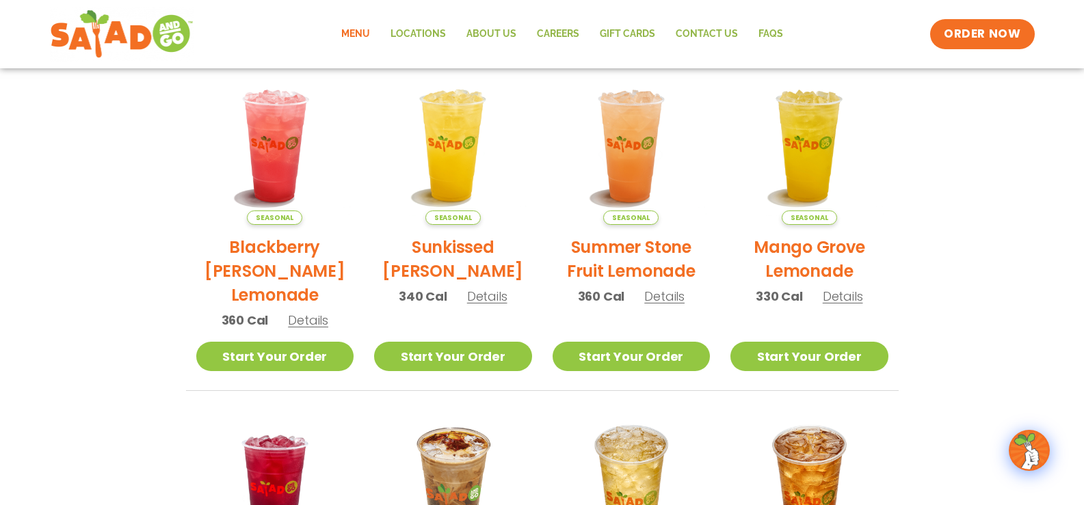
click at [150, 246] on section "Drinks House-made to refresh Obsession-worthy sips. Seasonal Blackberry [PERSON…" at bounding box center [542, 467] width 1084 height 1178
click at [144, 226] on section "Drinks House-made to refresh Obsession-worthy sips. Seasonal Blackberry [PERSON…" at bounding box center [542, 467] width 1084 height 1178
click at [139, 243] on section "Drinks House-made to refresh Obsession-worthy sips. Seasonal Blackberry [PERSON…" at bounding box center [542, 467] width 1084 height 1178
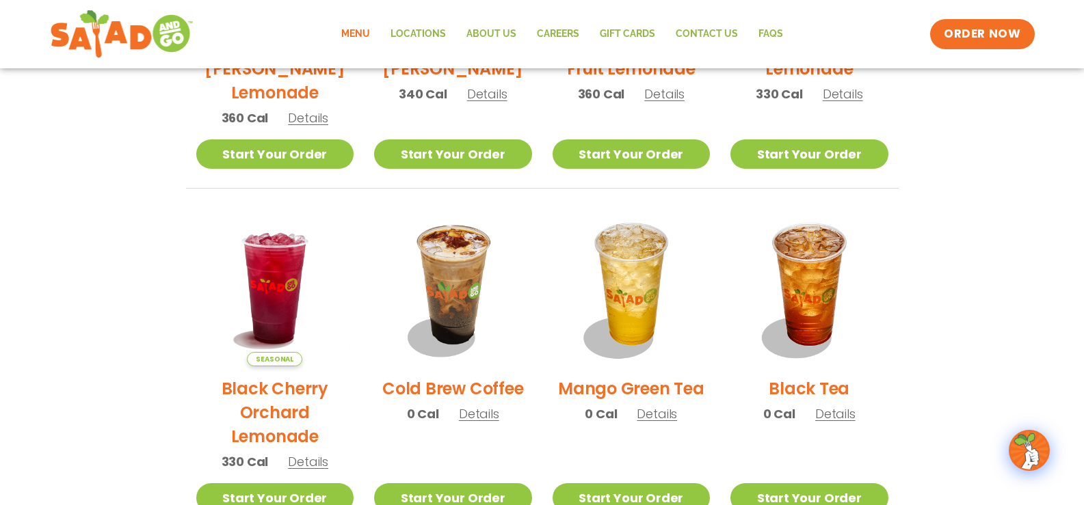
scroll to position [616, 0]
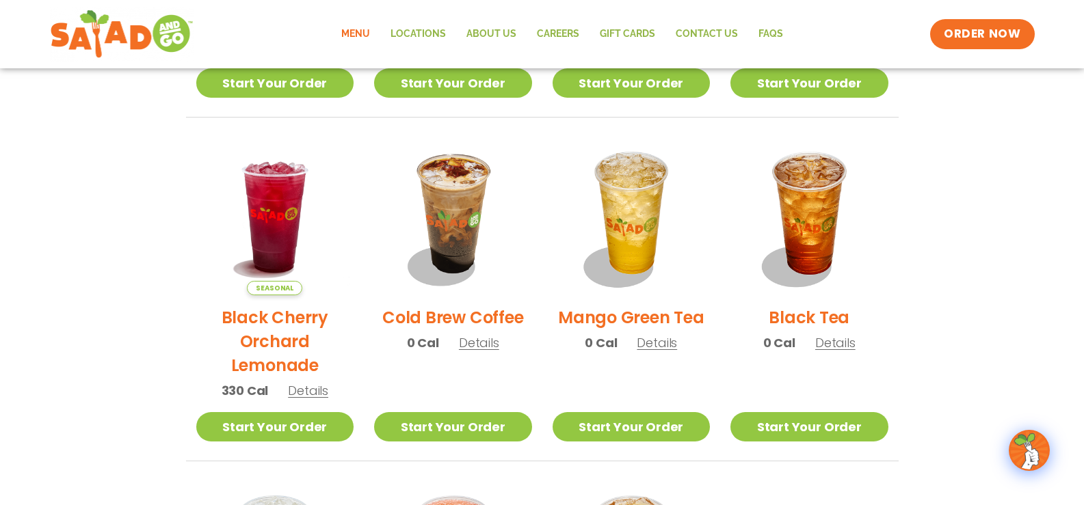
click at [903, 197] on div "Seasonal Blackberry [PERSON_NAME] Lemonade 360 Cal Details Start Your Order Sea…" at bounding box center [543, 287] width 746 height 989
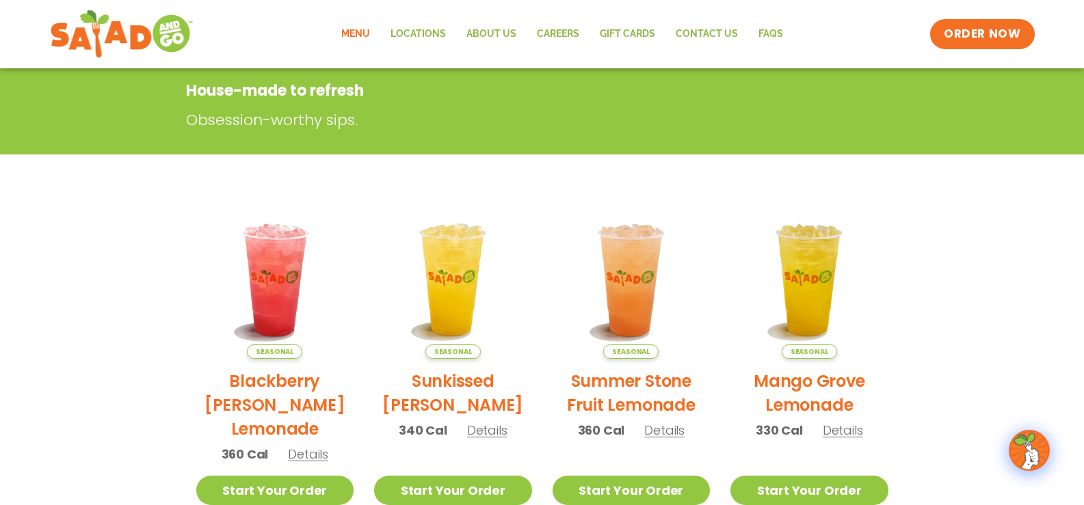
scroll to position [205, 0]
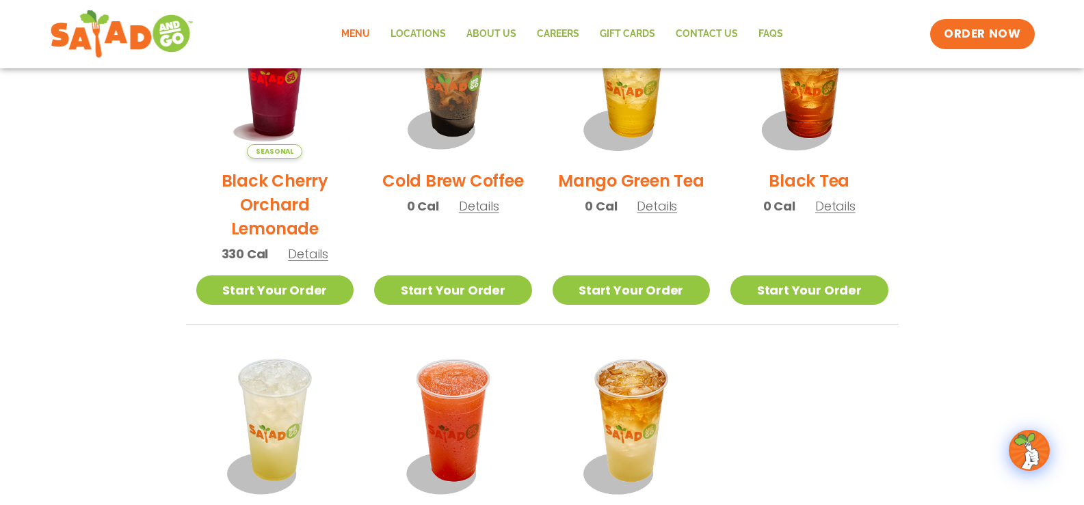
scroll to position [684, 0]
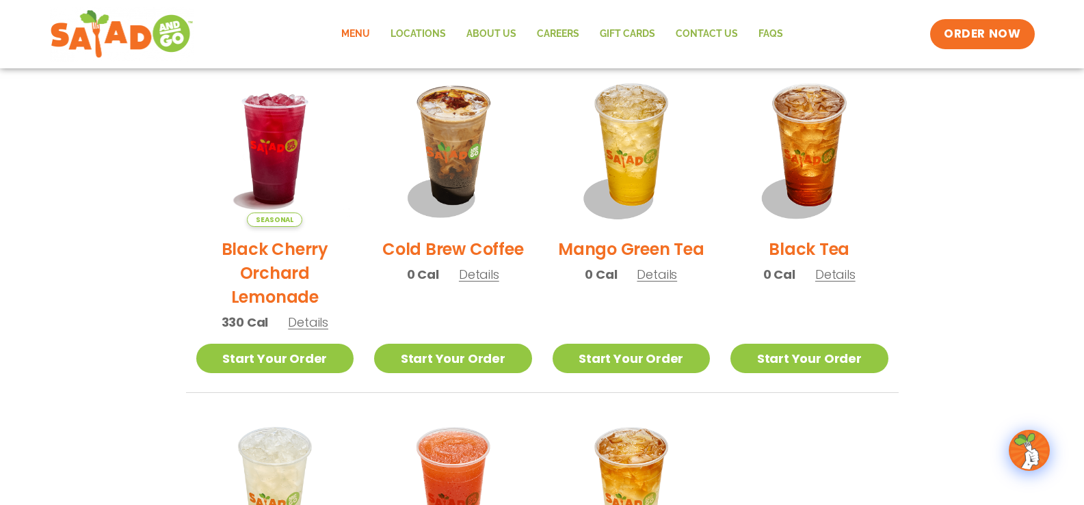
click at [655, 281] on span "Details" at bounding box center [657, 274] width 40 height 17
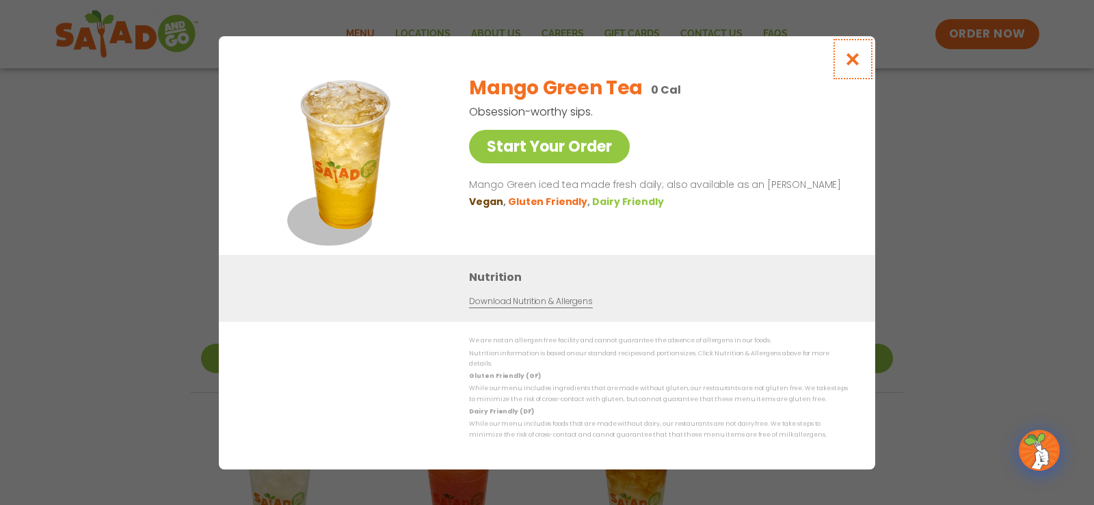
click at [854, 65] on icon "Close modal" at bounding box center [853, 59] width 17 height 14
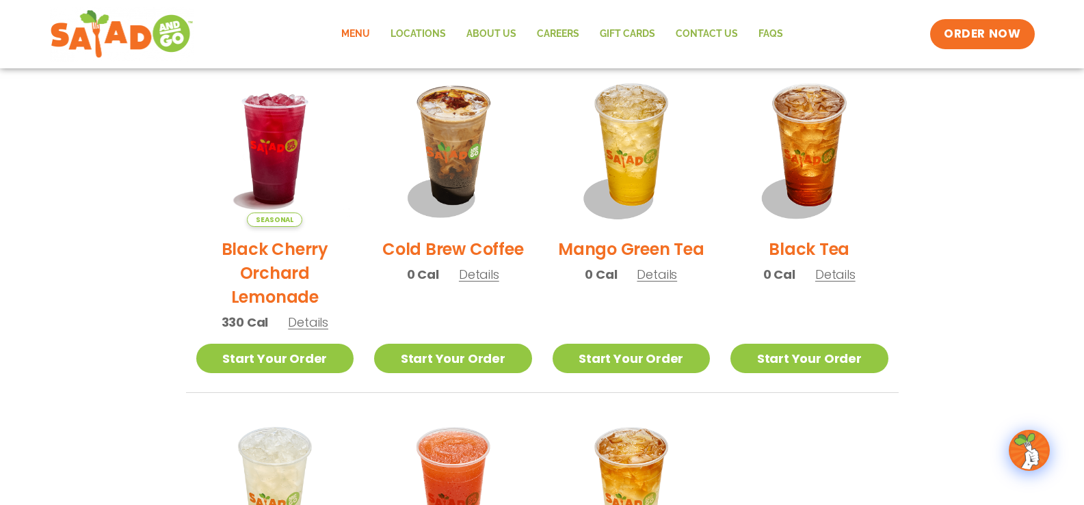
click at [972, 269] on section "Drinks House-made to refresh Obsession-worthy sips. Seasonal Blackberry [PERSON…" at bounding box center [542, 125] width 1084 height 1178
